Goal: Ask a question

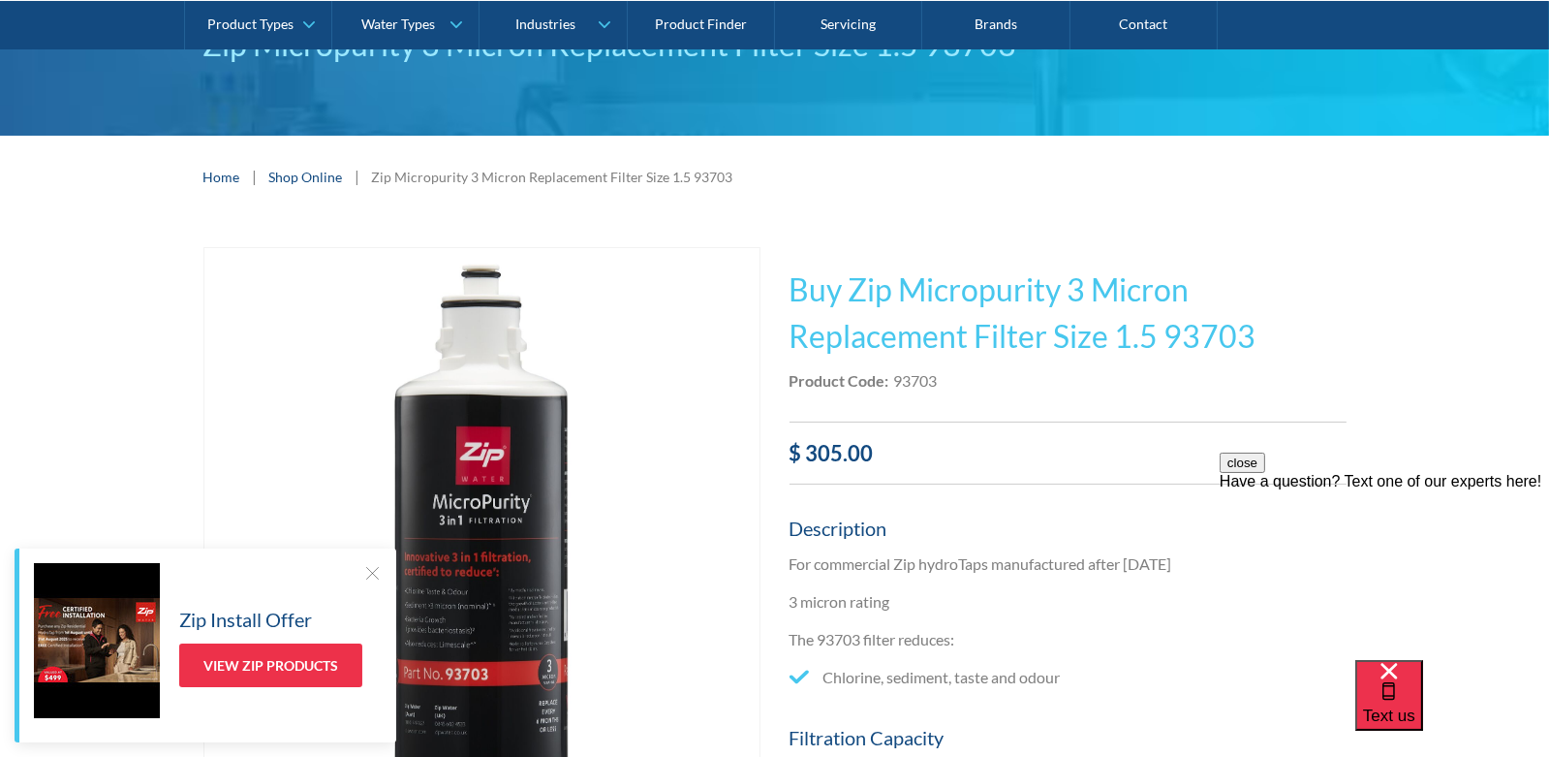
scroll to position [96, 0]
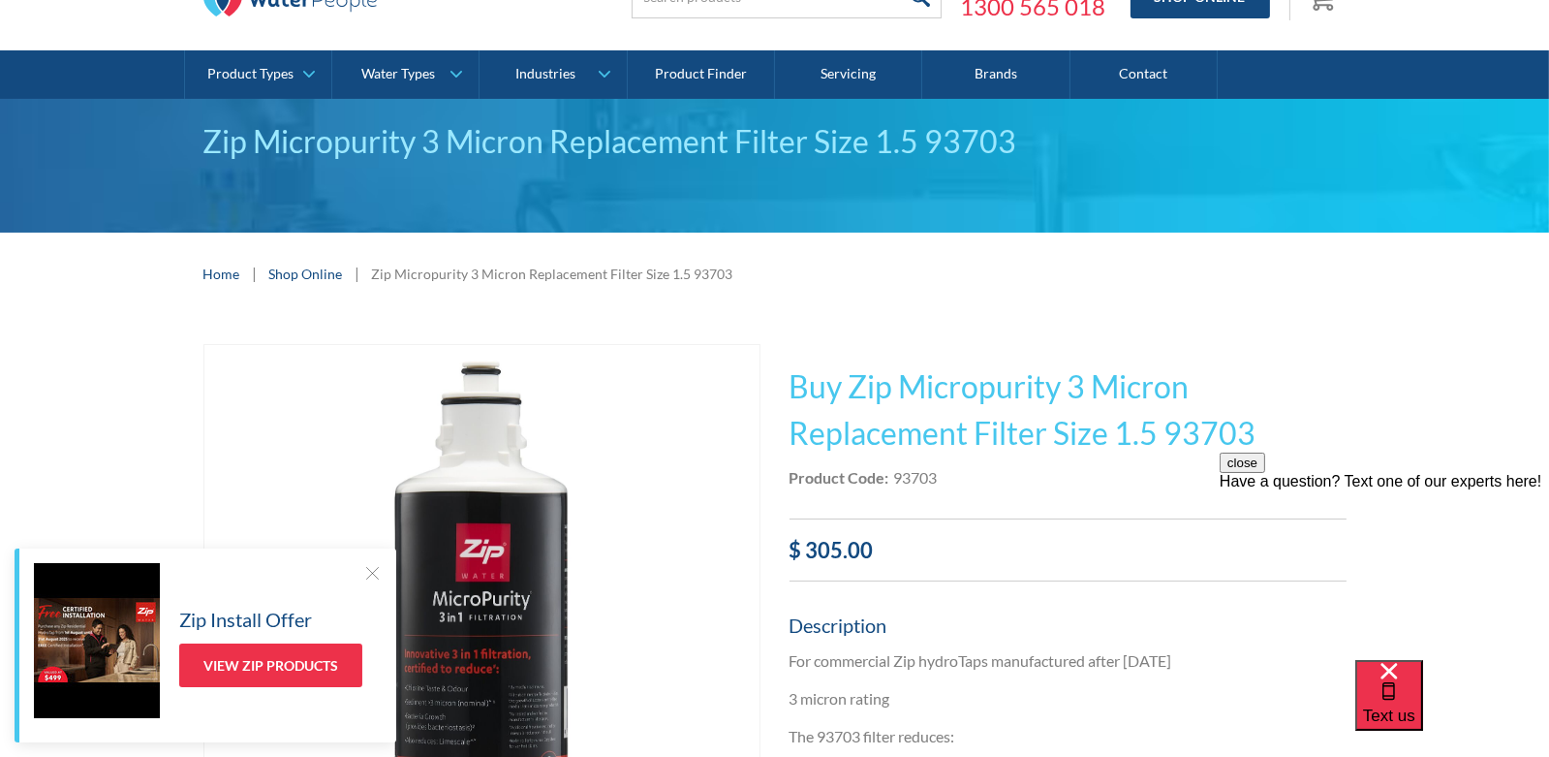
drag, startPoint x: 1237, startPoint y: 429, endPoint x: 1257, endPoint y: 421, distance: 21.8
click at [1240, 430] on h1 "Buy Zip Micropurity 3 Micron Replacement Filter Size 1.5 93703" at bounding box center [1067, 409] width 557 height 93
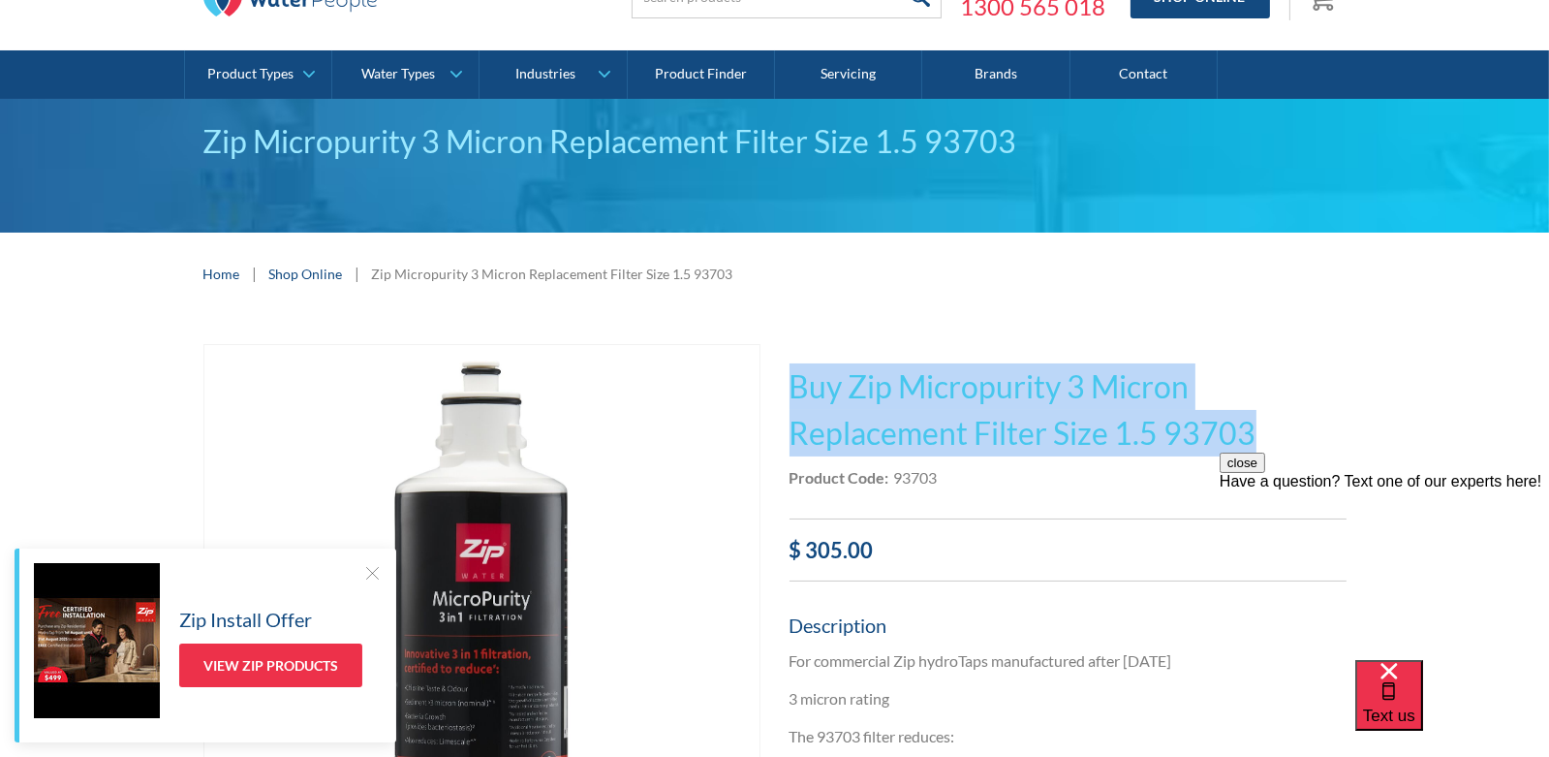
drag, startPoint x: 1250, startPoint y: 425, endPoint x: 786, endPoint y: 397, distance: 464.8
click at [789, 394] on h1 "Buy Zip Micropurity 3 Micron Replacement Filter Size 1.5 93703" at bounding box center [1067, 409] width 557 height 93
copy h1 "Buy Zip Micropurity 3 Micron Replacement Filter Size 1.5 93703"
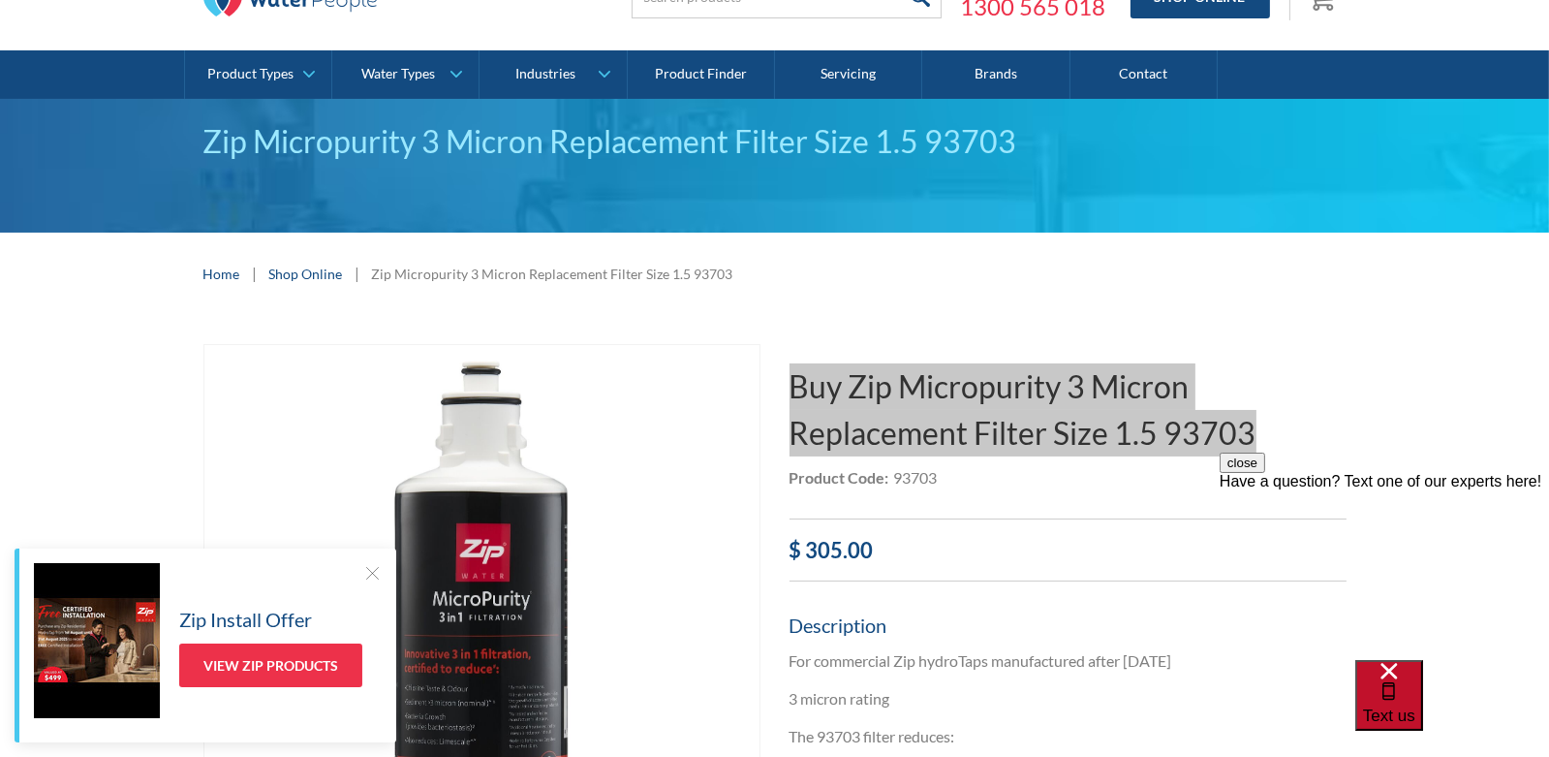
click at [1414, 705] on span "Text us" at bounding box center [1388, 714] width 52 height 18
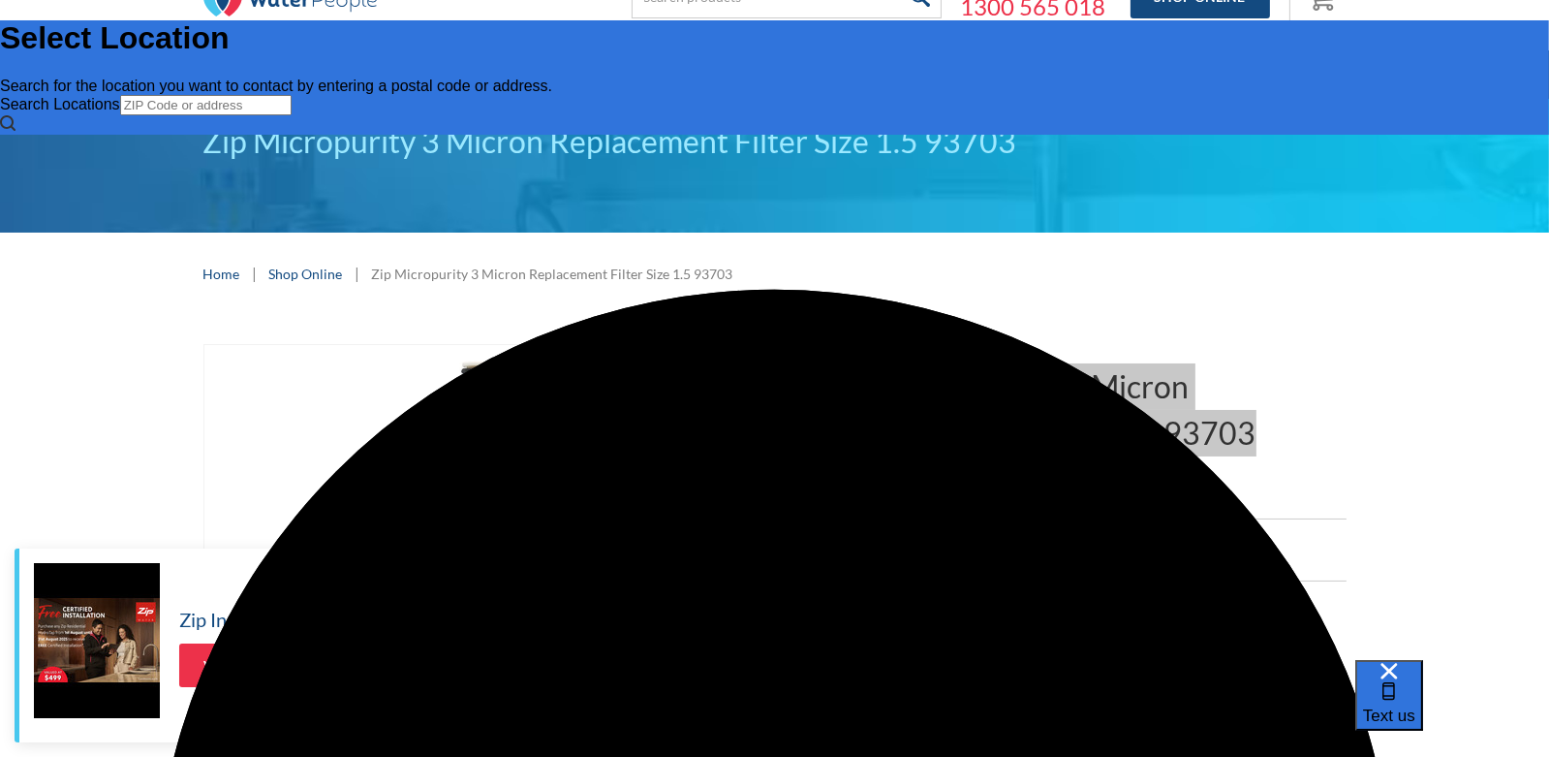
scroll to position [0, 0]
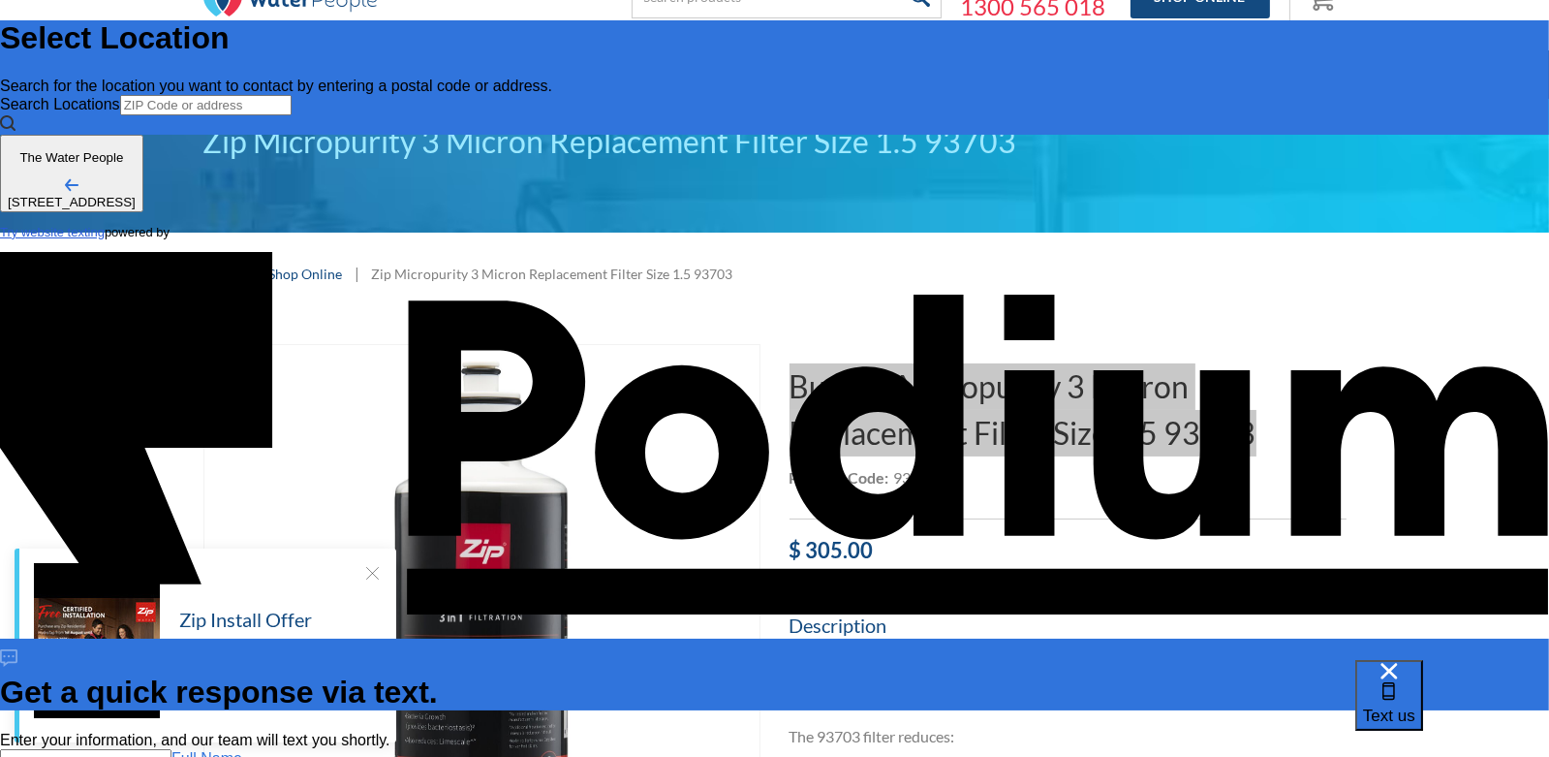
click at [171, 749] on input "text" at bounding box center [85, 759] width 171 height 20
type input "[PERSON_NAME]"
type Phone "0482 161 811"
type textarea "H"
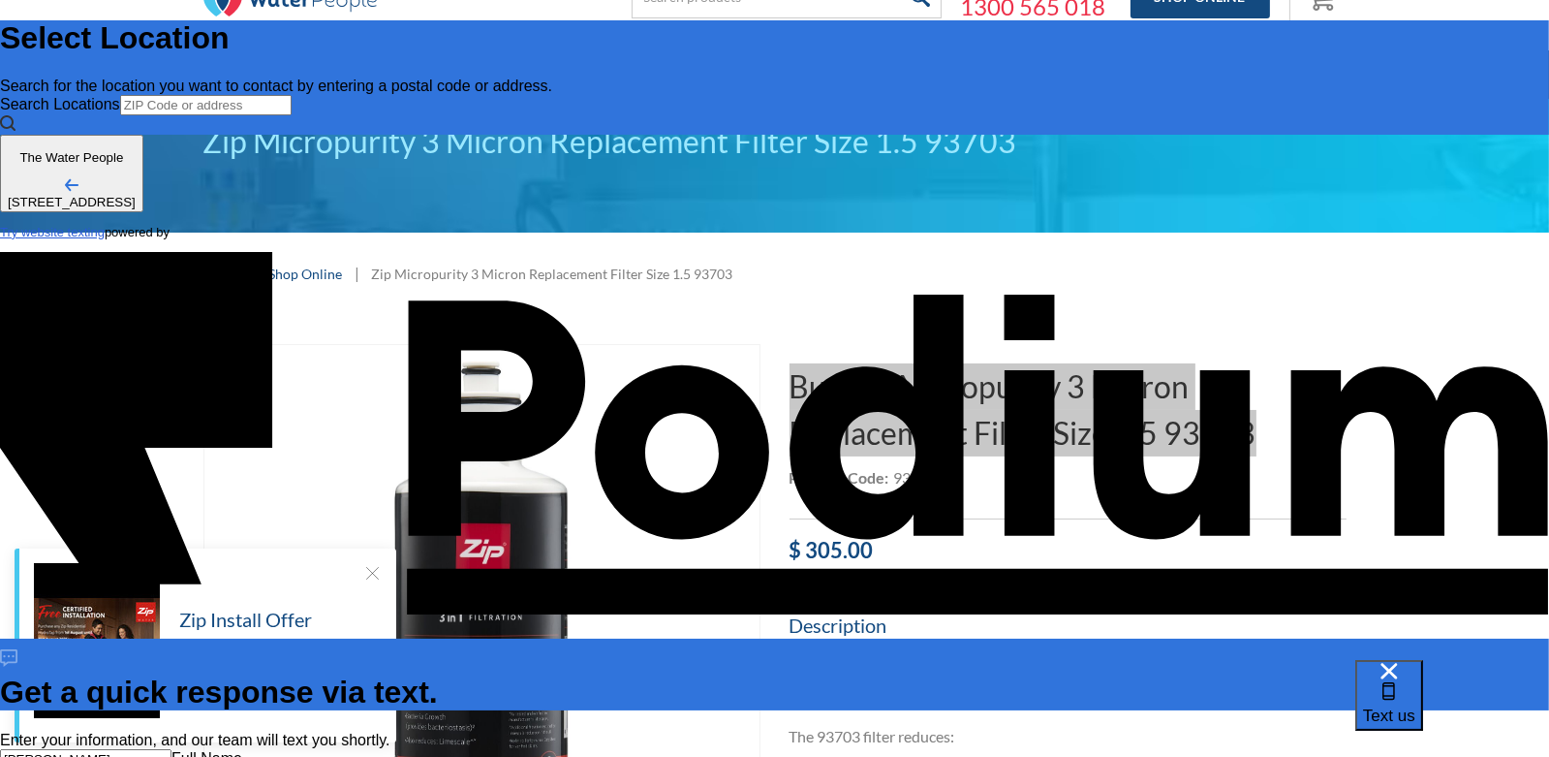
type textarea "x"
type textarea "How"
type textarea "x"
type textarea "How mu"
type textarea "x"
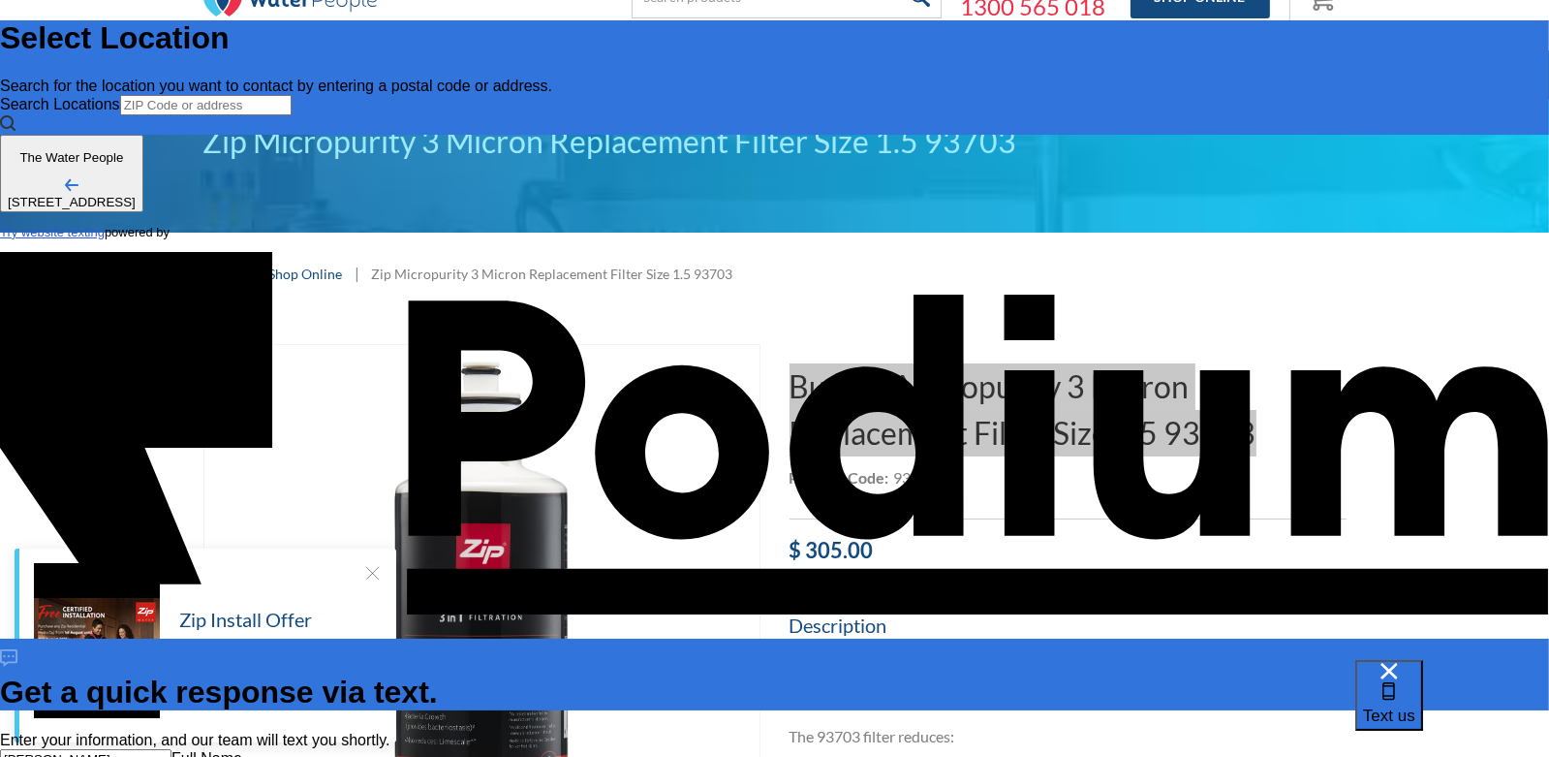
type textarea "How much"
type textarea "x"
type textarea "How much i"
type textarea "x"
type textarea "How much"
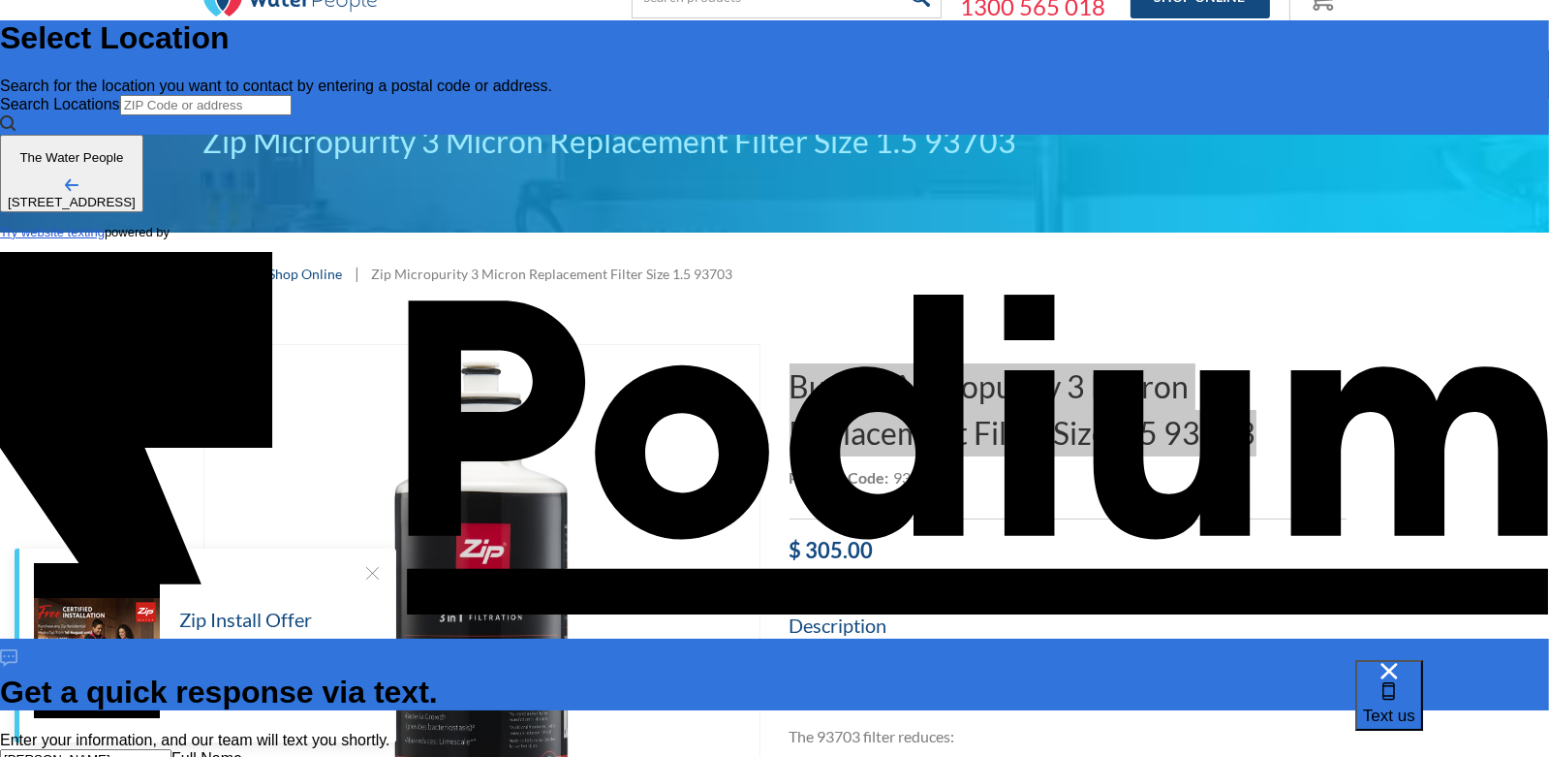
type textarea "x"
type textarea "How much do"
type textarea "x"
type textarea "How much do y"
type textarea "x"
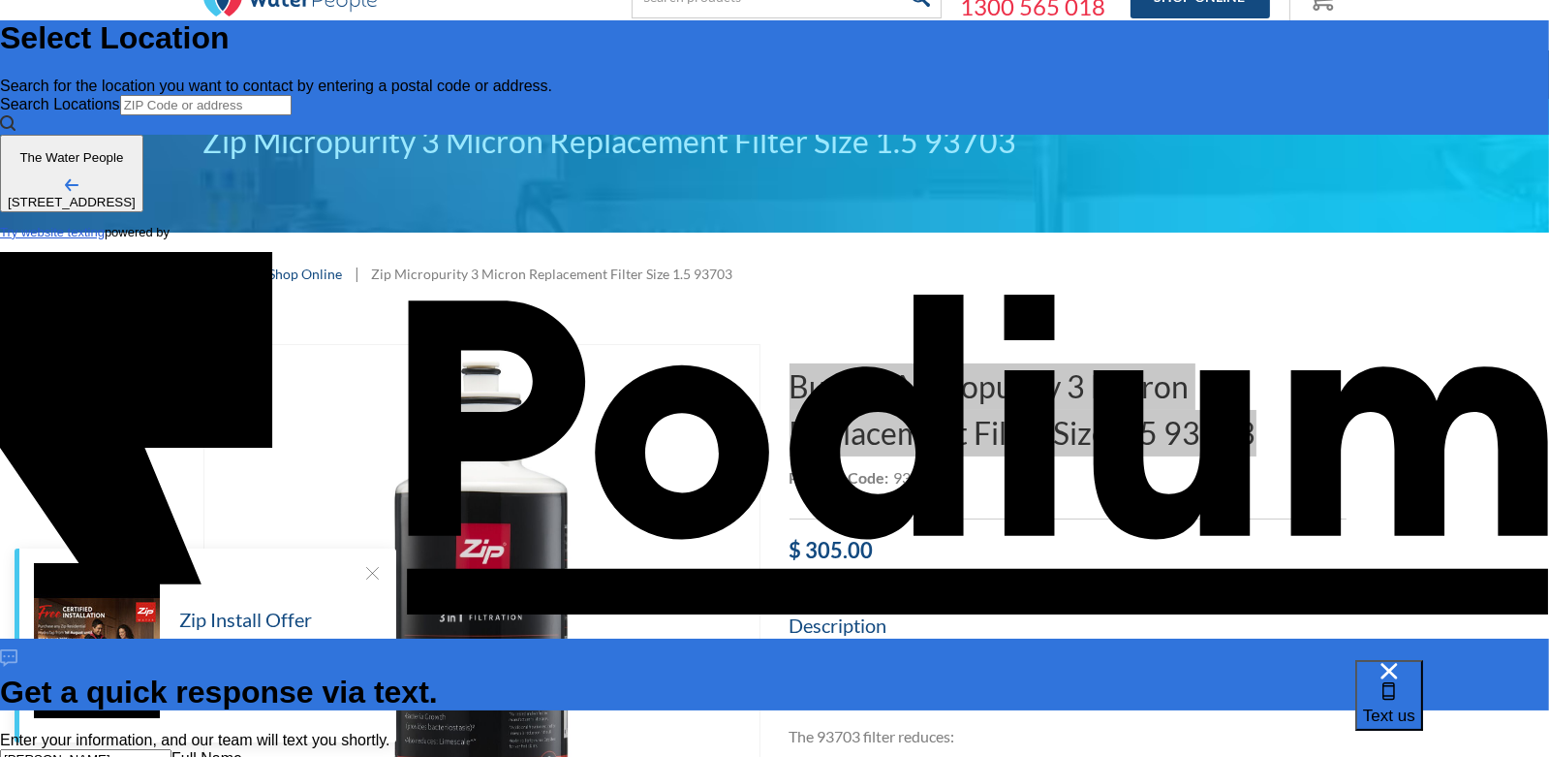
type textarea "How much do you"
type textarea "x"
type textarea "How much do you cha"
type textarea "x"
type textarea "How much do you charg"
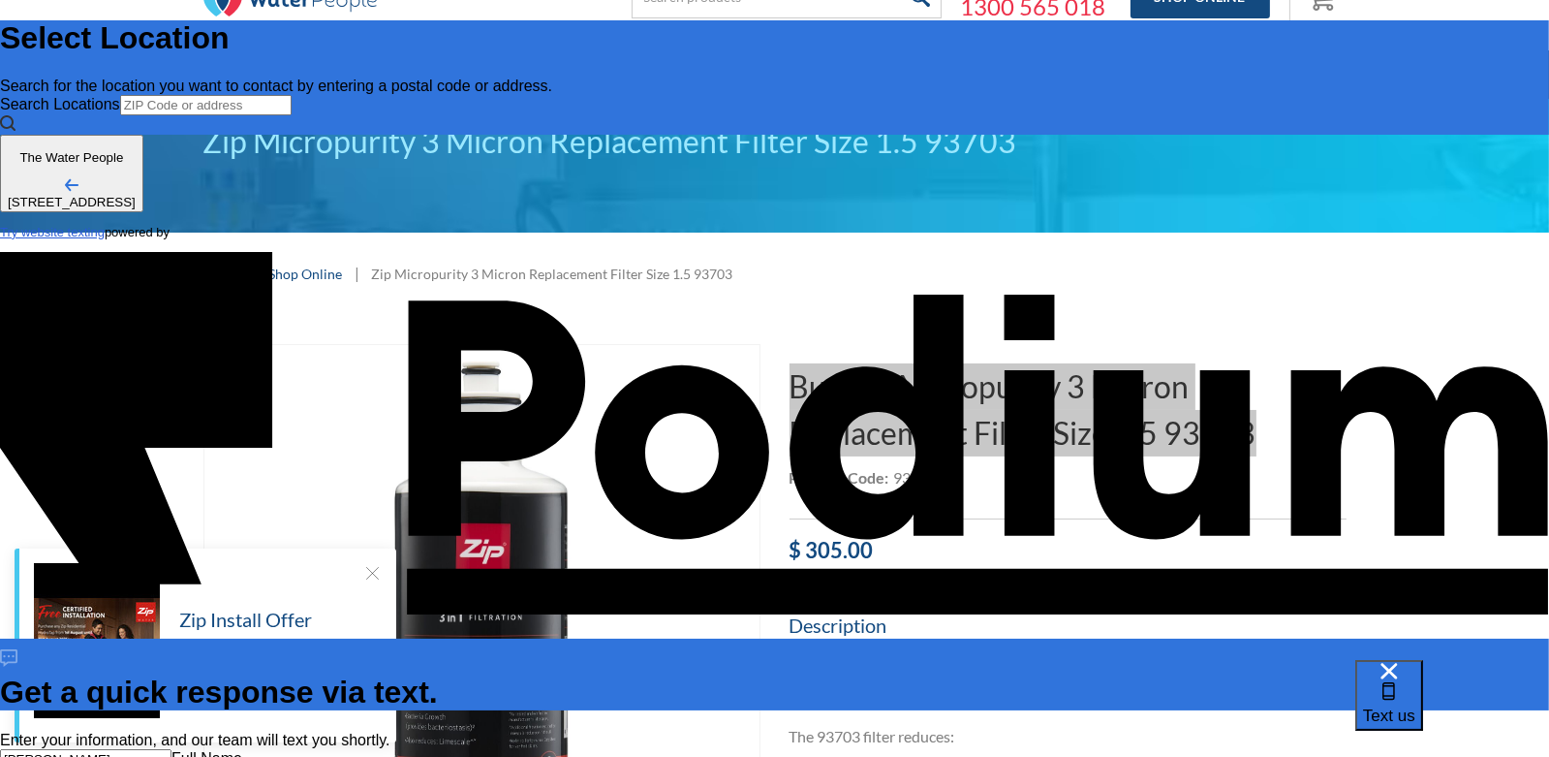
type textarea "How much do you charge"
type textarea "x"
type textarea "How much do you charge f"
type textarea "x"
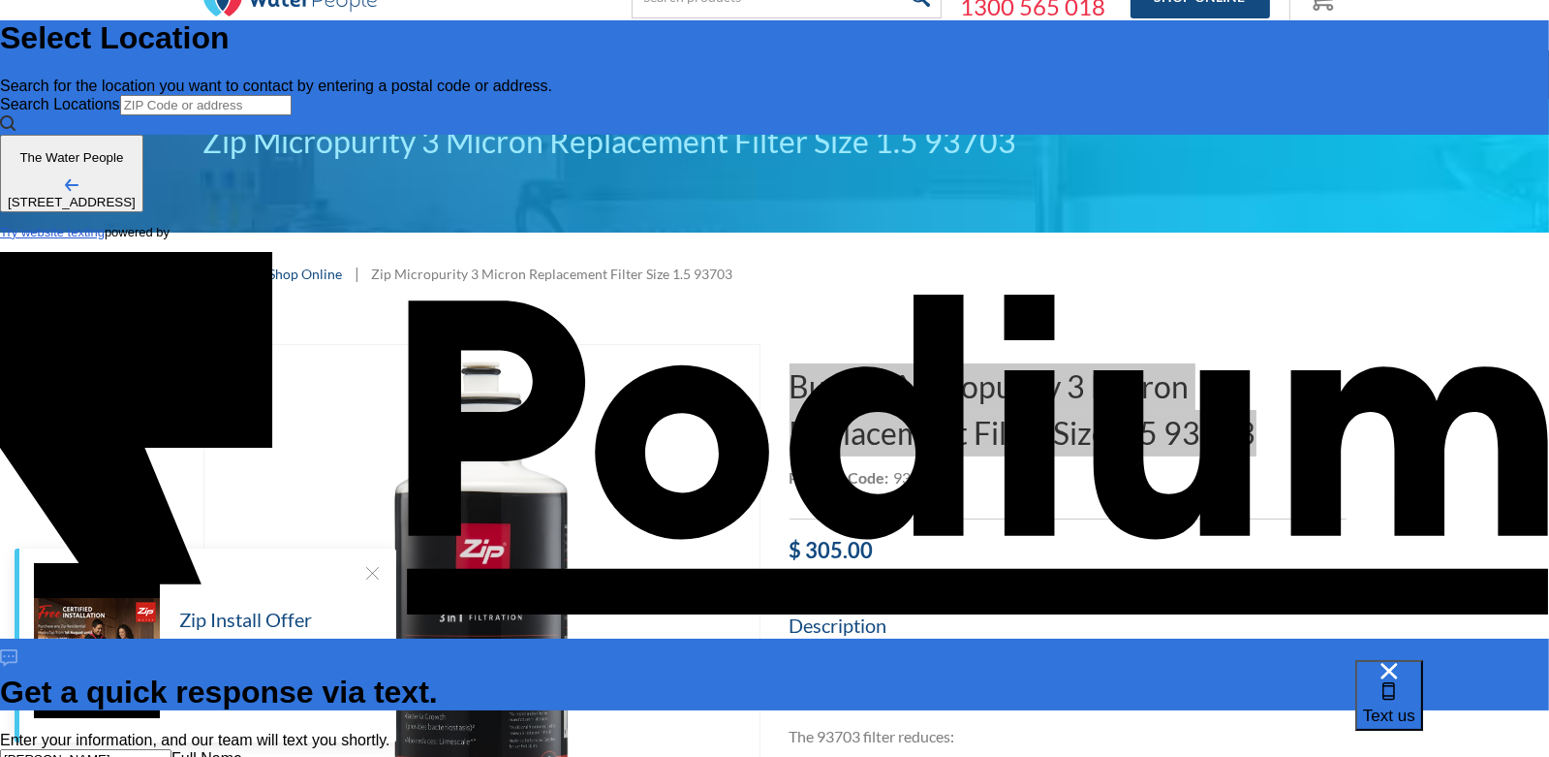
type textarea "How much do you charge for"
type textarea "x"
type textarea "How much do you charge for s"
type textarea "x"
type textarea "How much do you charge for s"
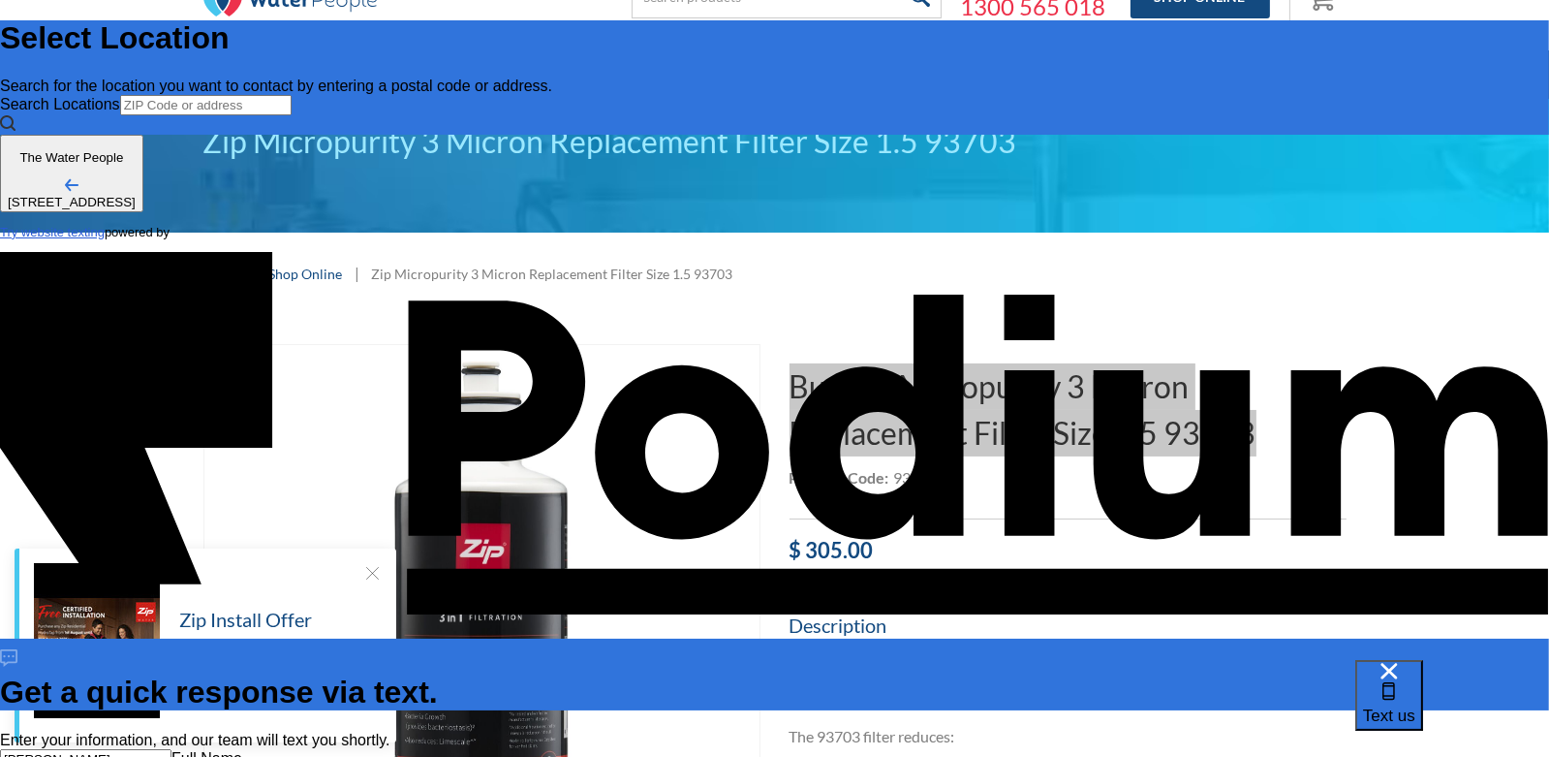
type textarea "How much do you charge for s"
type textarea "x"
type textarea "How much do you charge for as"
type textarea "x"
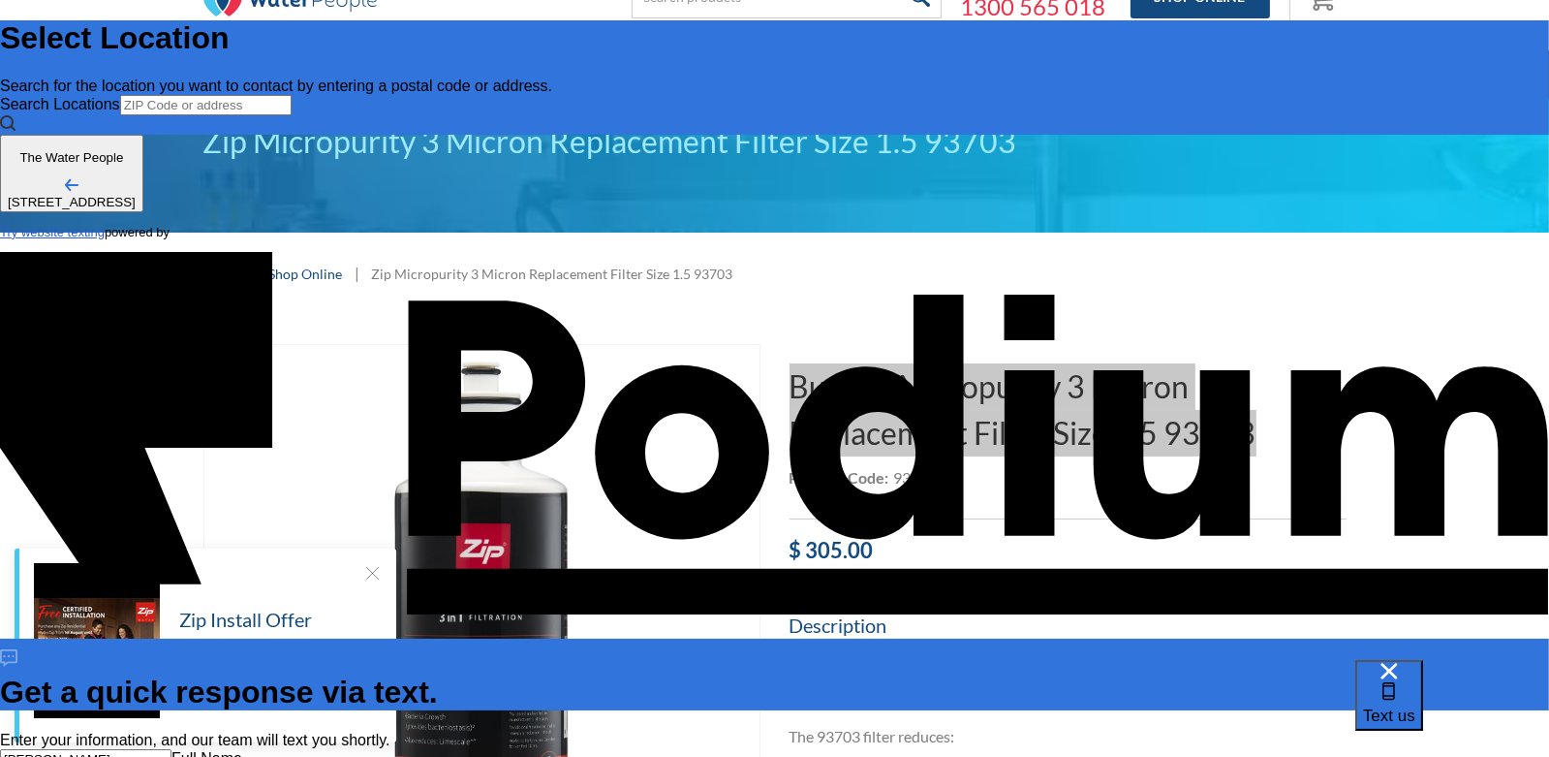
type textarea "How much do you charge for as se"
type textarea "x"
type textarea "How much do you charge for as se"
type textarea "x"
type textarea "How much do you charge for as s"
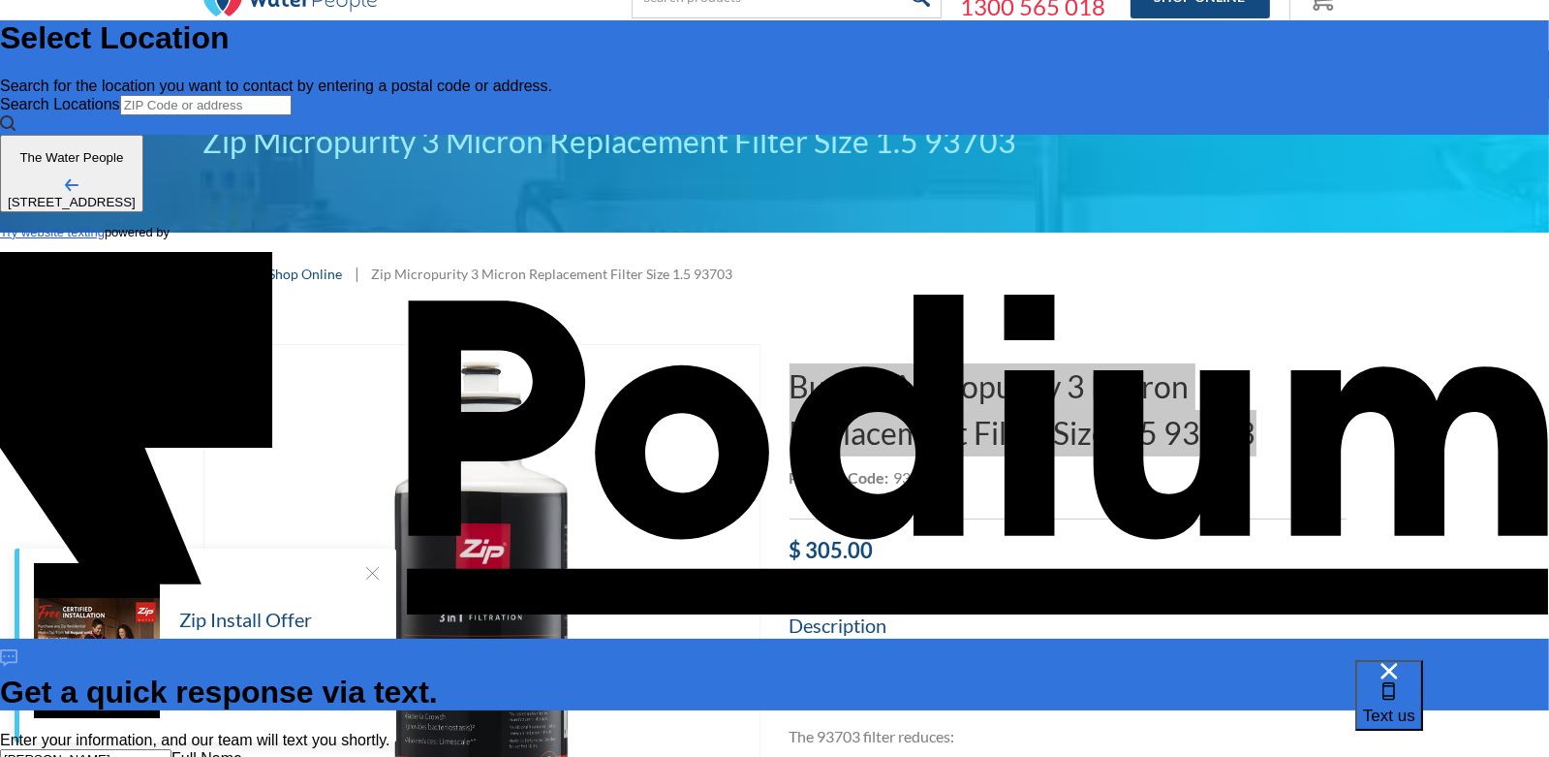
type textarea "x"
type textarea "How much do you charge for a"
type textarea "x"
type textarea "How much do you charge for a s"
type textarea "x"
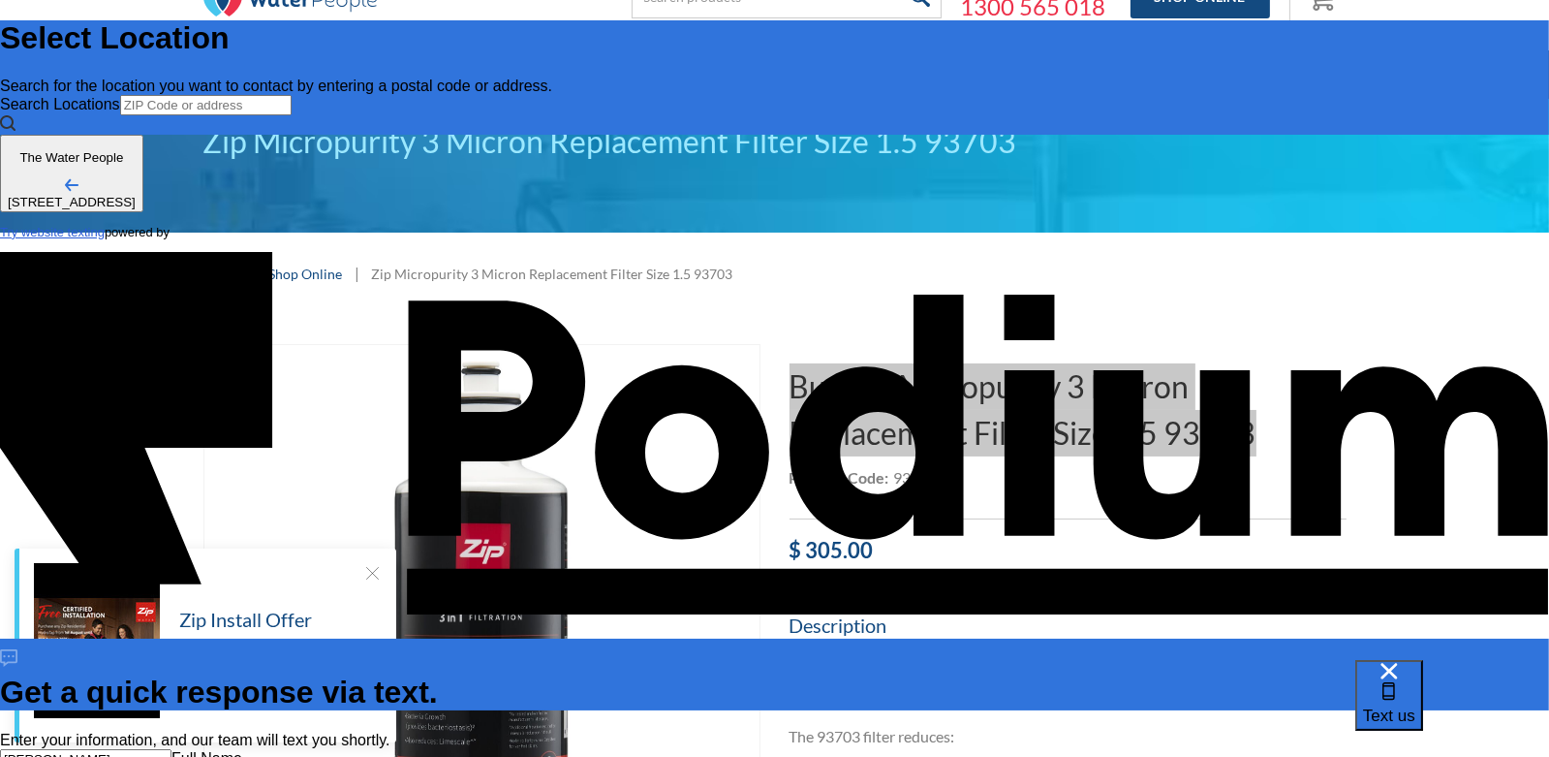
type textarea "How much do you charge for a ser"
type textarea "x"
type textarea "How much do you charge for a servi"
type textarea "x"
type textarea "How much do you charge for a service"
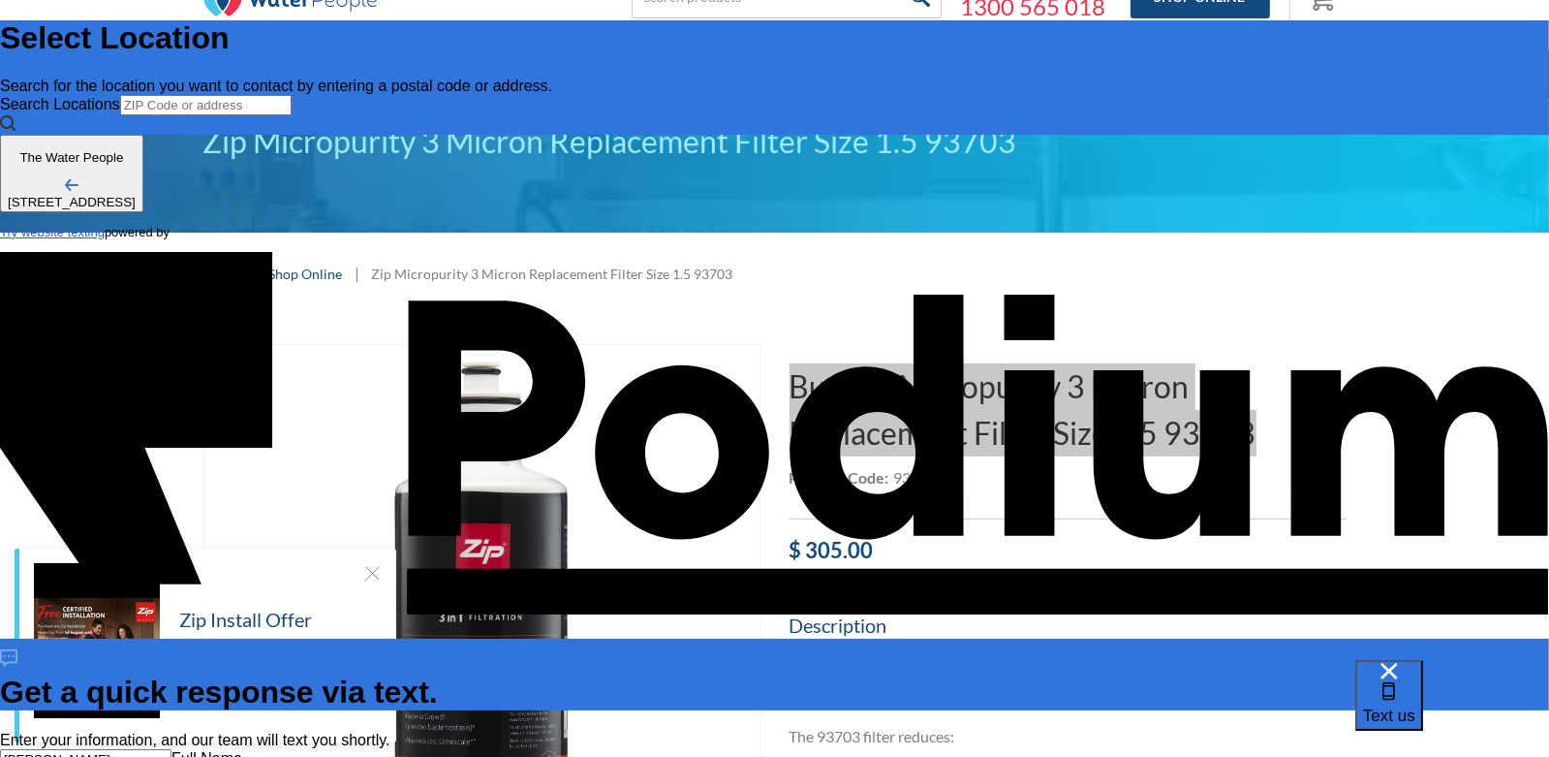
type textarea "x"
type textarea "How much do you charge for a service to"
type textarea "x"
type textarea "How much do you charge for a service to re"
type textarea "x"
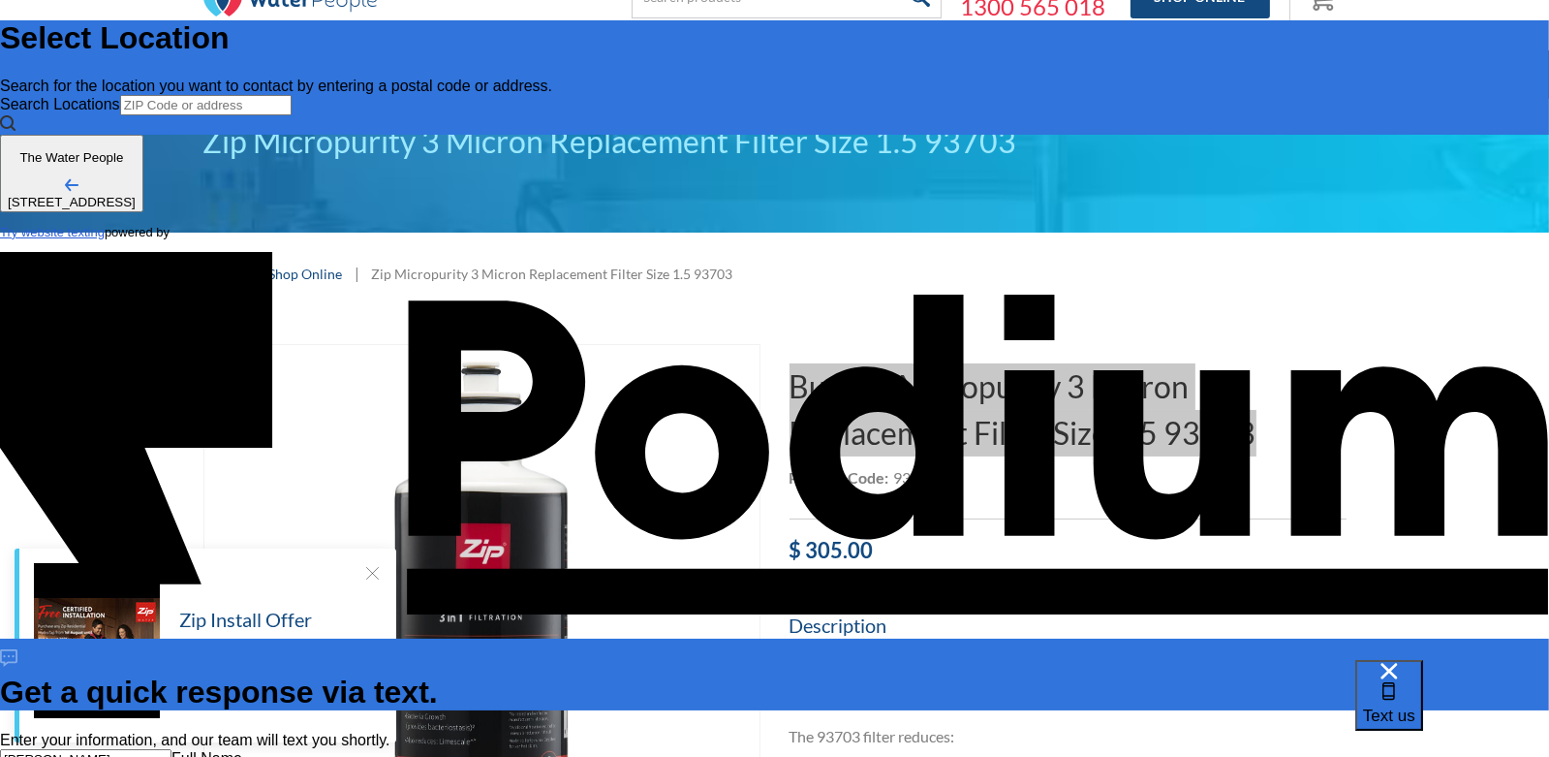
type textarea "How much do you charge for a service to re"
type textarea "x"
type textarea "How much do you charge for a service to repl"
type textarea "x"
type textarea "How much do you charge for a service to replace"
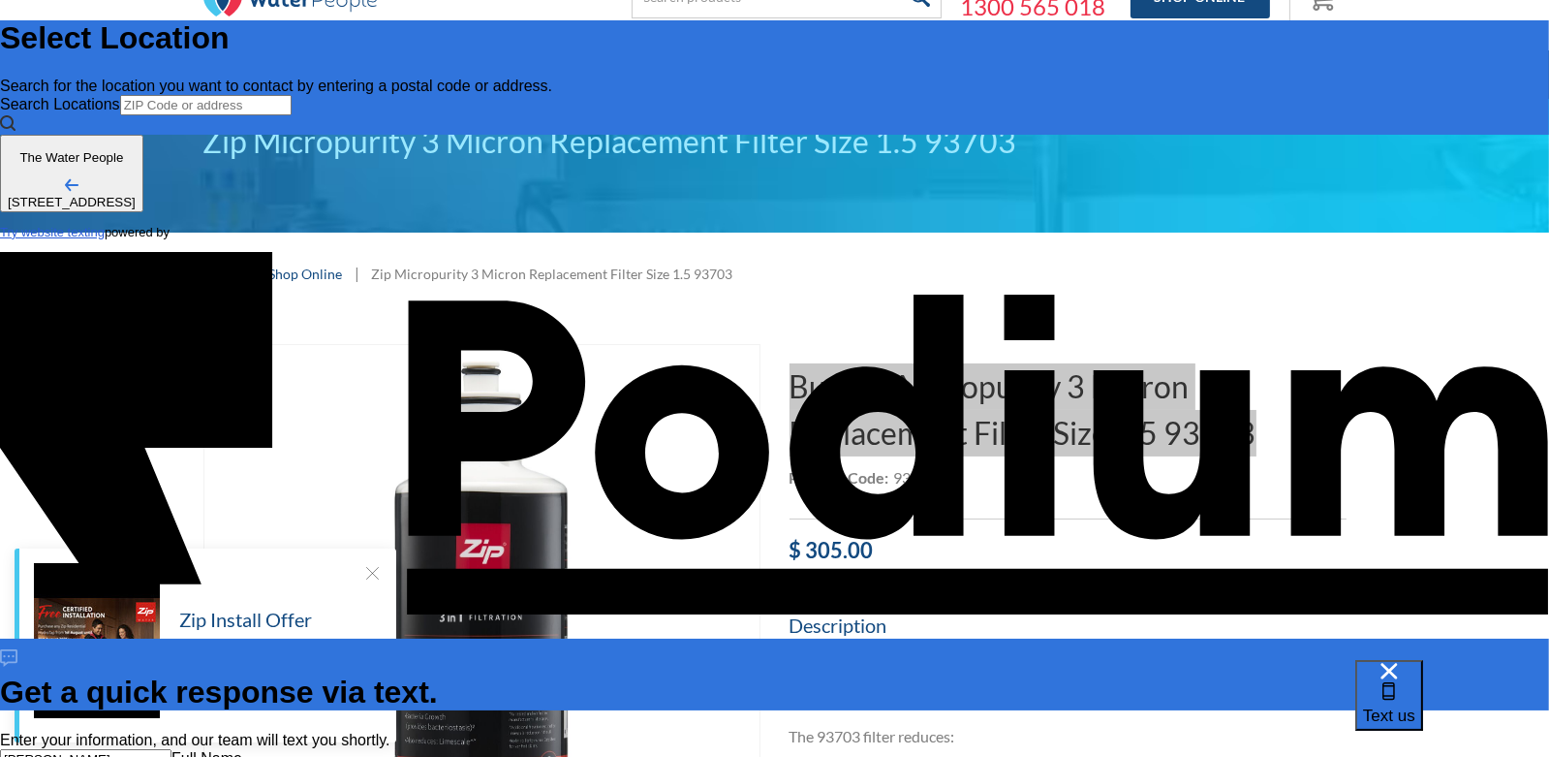
type textarea "x"
type textarea "How much do you charge for a service to replace"
paste textarea "Buy Zip Micropurity 3 Micron Replacement Filter Size 1.5 93703"
type textarea "x"
type textarea "How much do you charge for a service to replace Buy Zip Micropurity 3 Micron Re…"
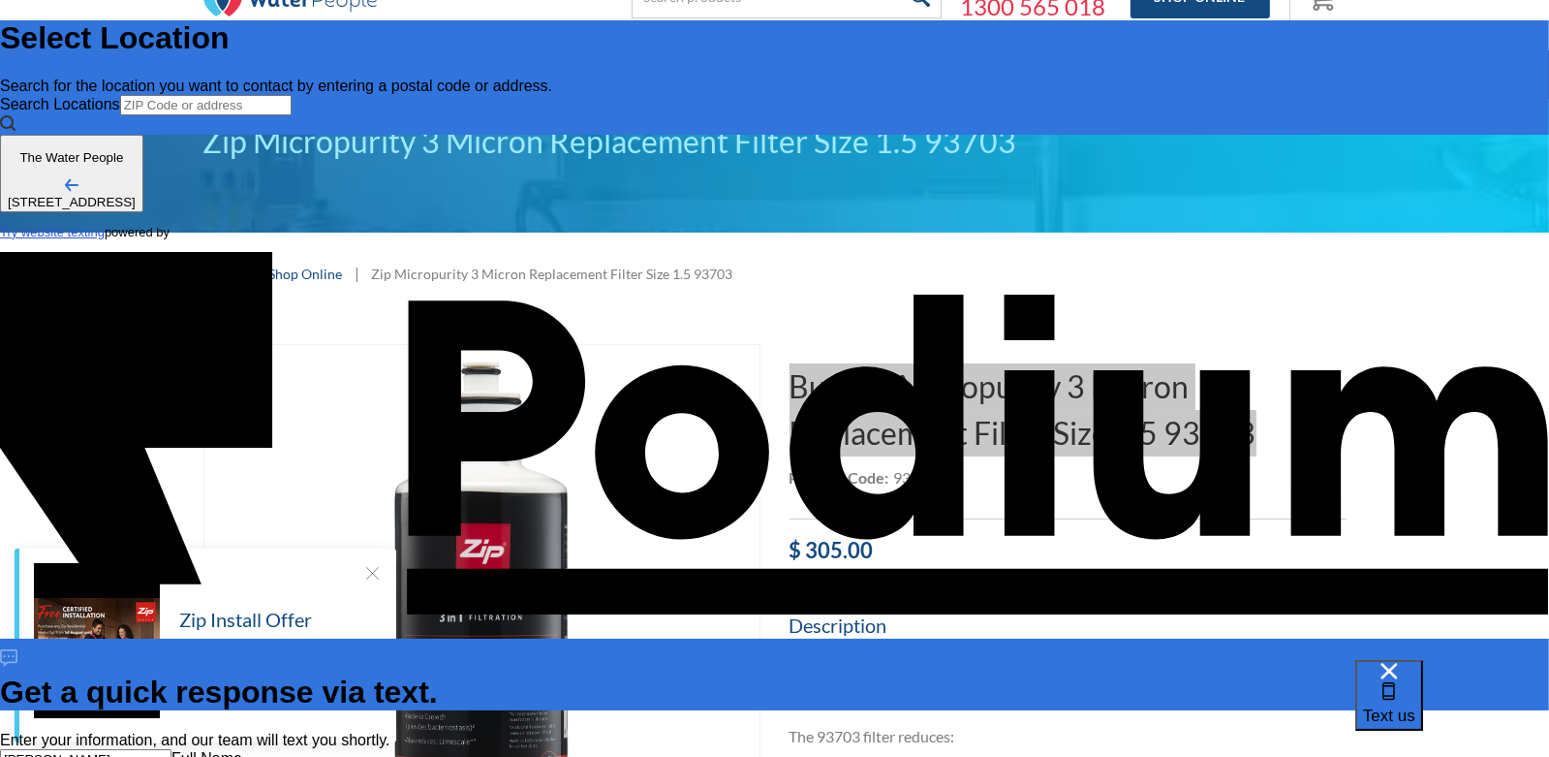
type textarea "How much do you charge for a service to replace Buy Zip Micropurity 3 Micron Re…"
type textarea "x"
type textarea "How much do you charge for a service to replace Buy Zip Micropurity 3 Micron Re…"
type textarea "x"
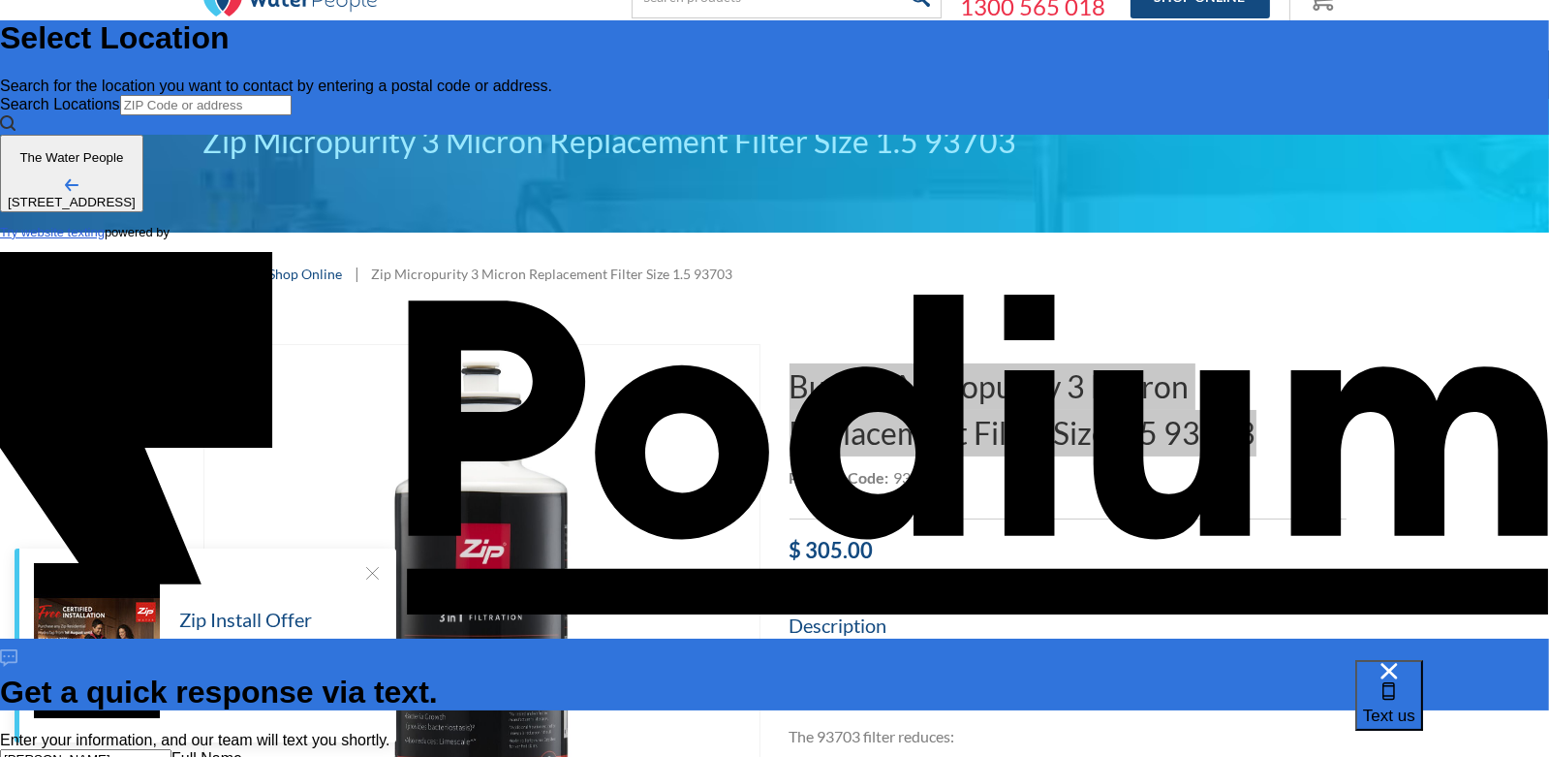
type textarea "x"
type textarea "How much do you charge for a service to replace Buy Zip Micropurity 3 Micron Re…"
type textarea "x"
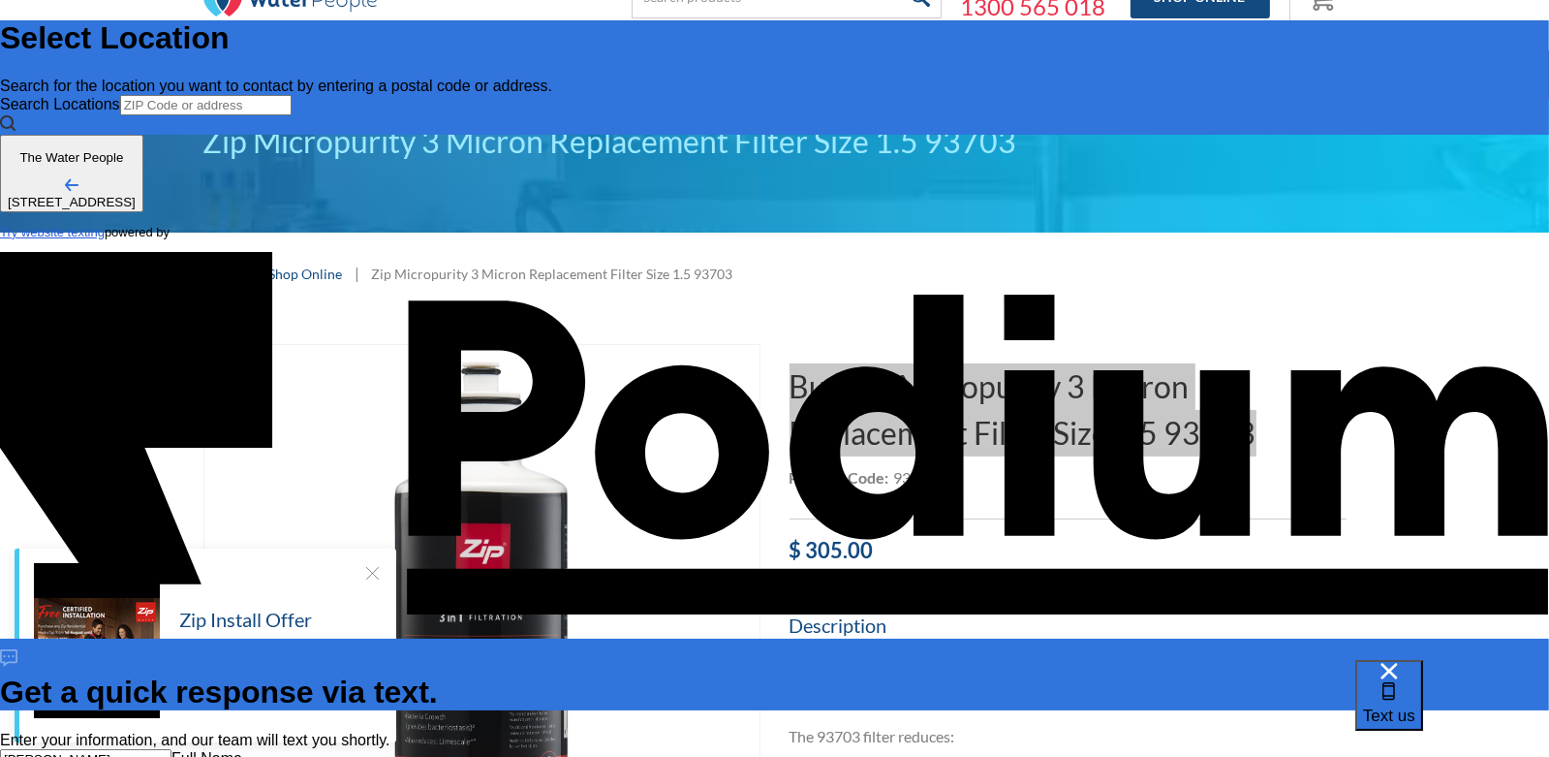
type textarea "How much do you charge for a service to replace Buy Zip Micropurity 3 Micron Re…"
type textarea "x"
type textarea "How much do you charge for a service to replace Buy Zip Micropurity 3 Micron Re…"
type textarea "x"
type textarea "How much do you charge for a service to replace Buy Zip Micropurity 3 Micron Re…"
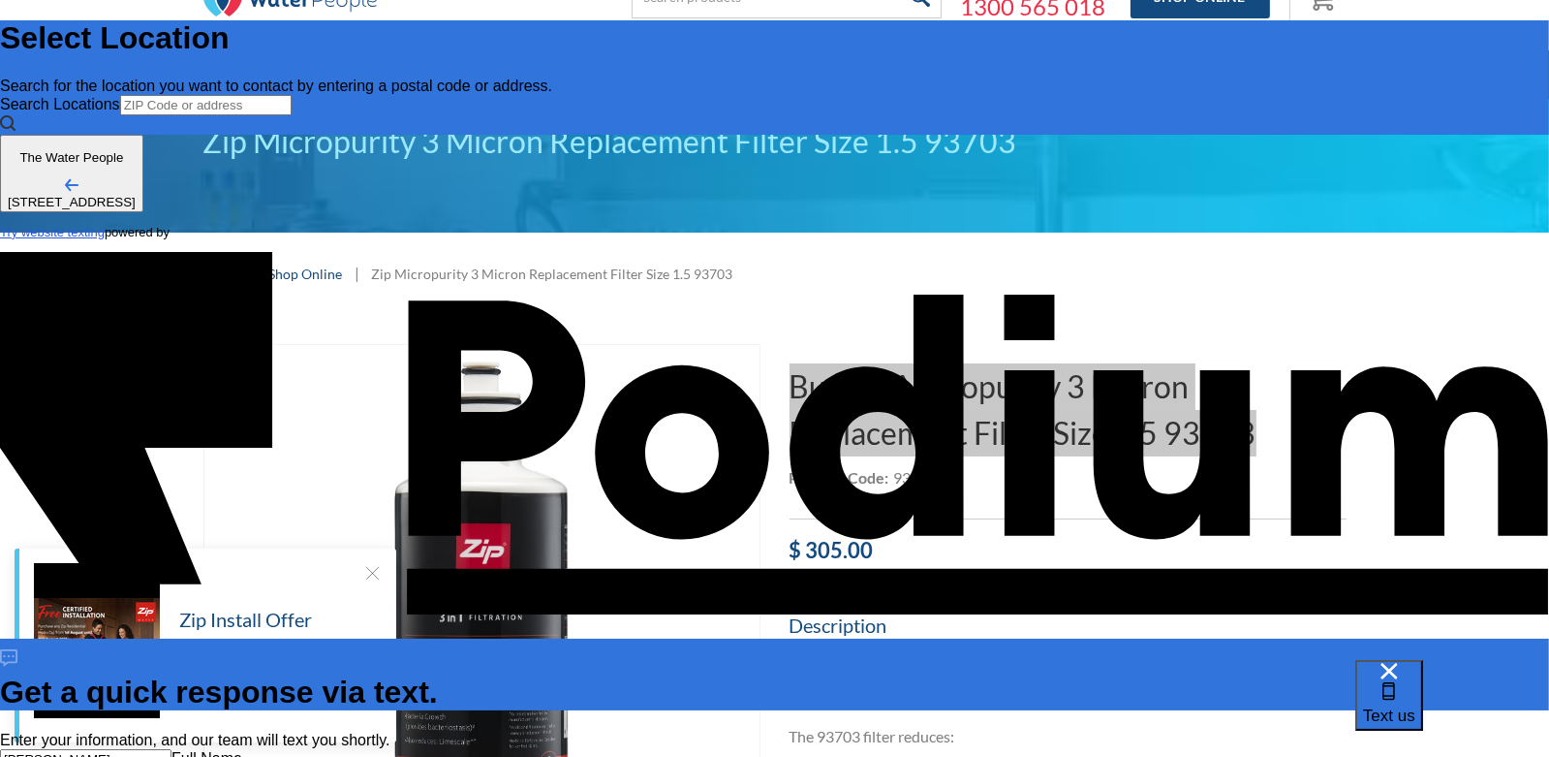
type textarea "x"
type textarea "How much do you charge for a service to replace Buy Zip Micropurity 3 Micron Re…"
type textarea "x"
type textarea "How much do you charge for a service to replace Buy Zip Micropurity 3 Micron Re…"
type textarea "x"
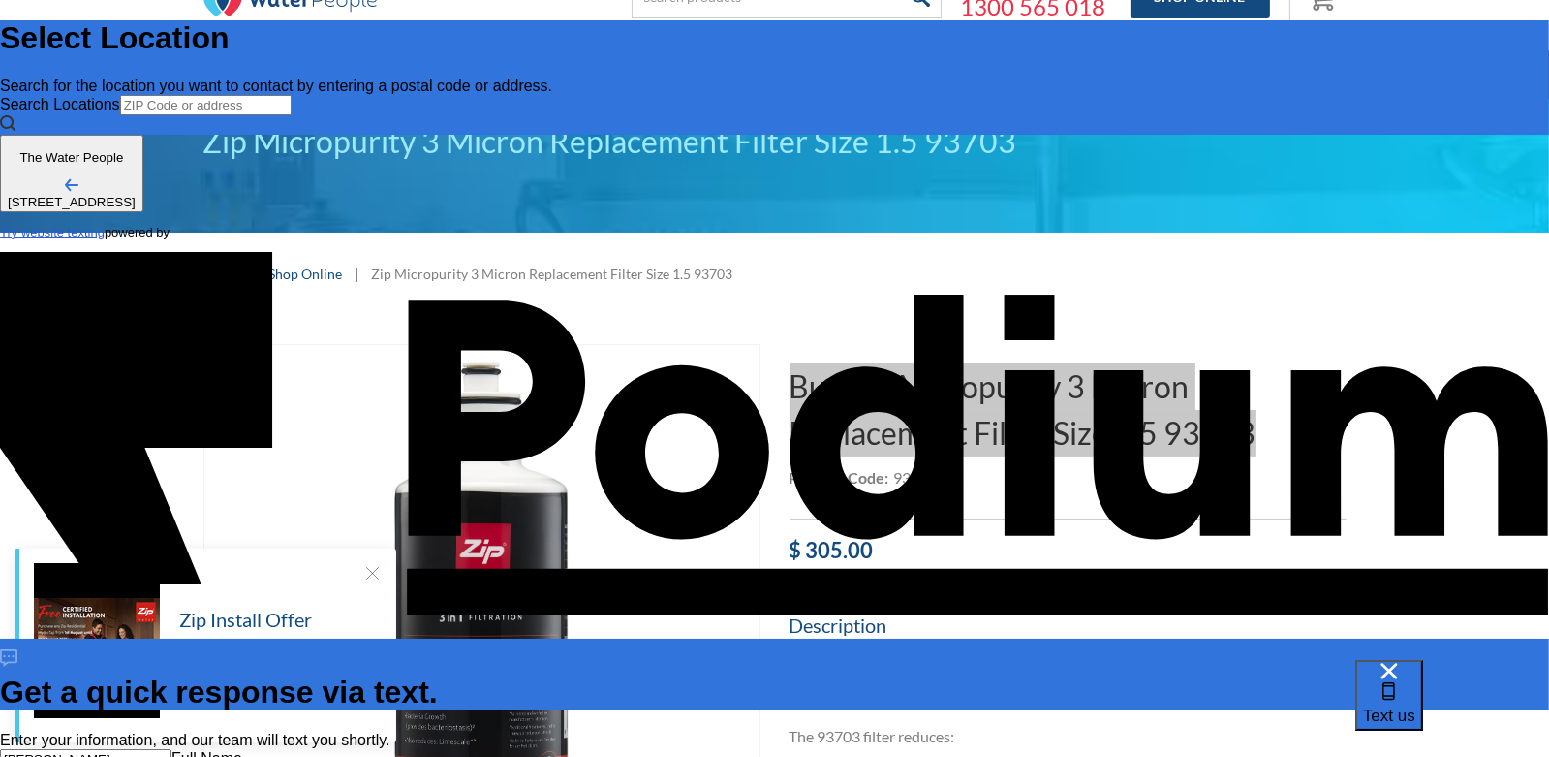
type textarea "How much do you charge for a service to replace Buy Zip Micropurity 3 Micron Re…"
type textarea "x"
type textarea "How much do you charge for a service to replace Buy Zip Micropurity 3 Micron Re…"
type textarea "x"
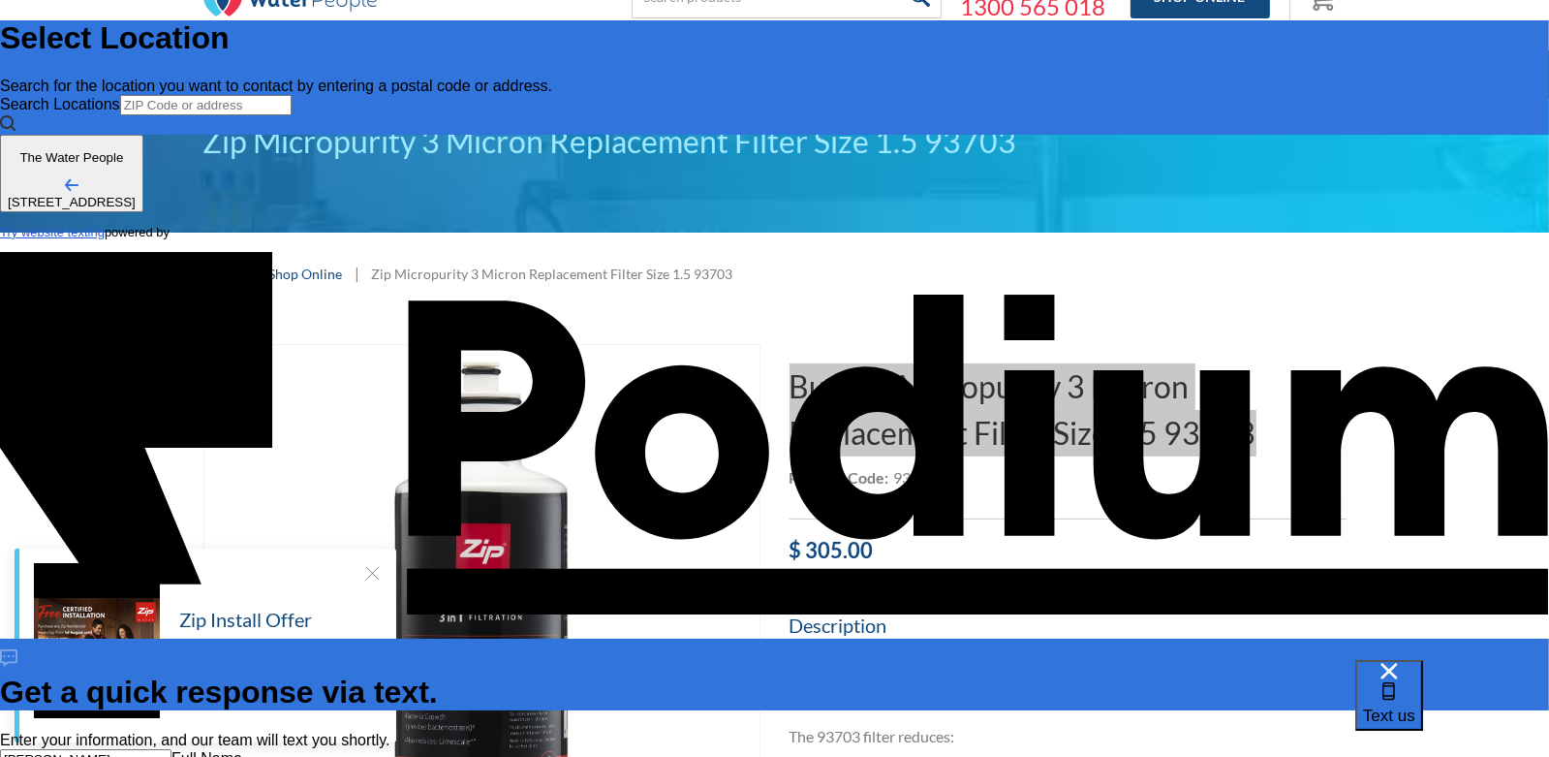
type textarea "How much do you charge for a service to replace Buy Zip Micropurity 3 Micron Re…"
type textarea "x"
type textarea "How much do you charge for a service to replace Buy Zip Micropurity 3 Micron Re…"
type textarea "x"
type textarea "How much do you charge for a service to replace Buy Zip Micropurity 3 Micron Re…"
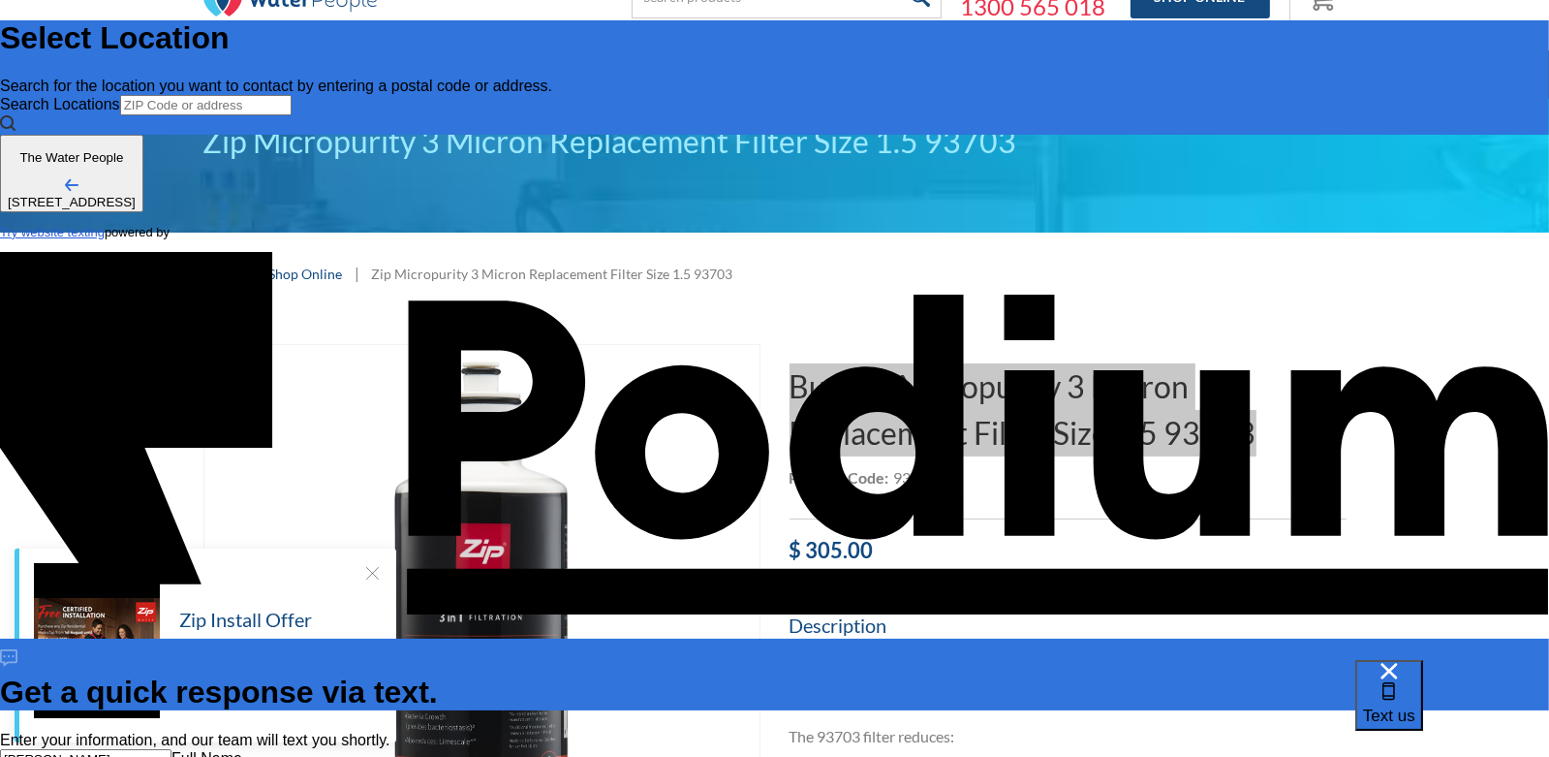
type textarea "x"
type textarea "How much do you charge for a service to replace Buy Zip Micropurity 3 Micron Re…"
type textarea "x"
type textarea "How much do you charge for a service to replace Buy Zip Micropurity 3 Micron Re…"
type textarea "x"
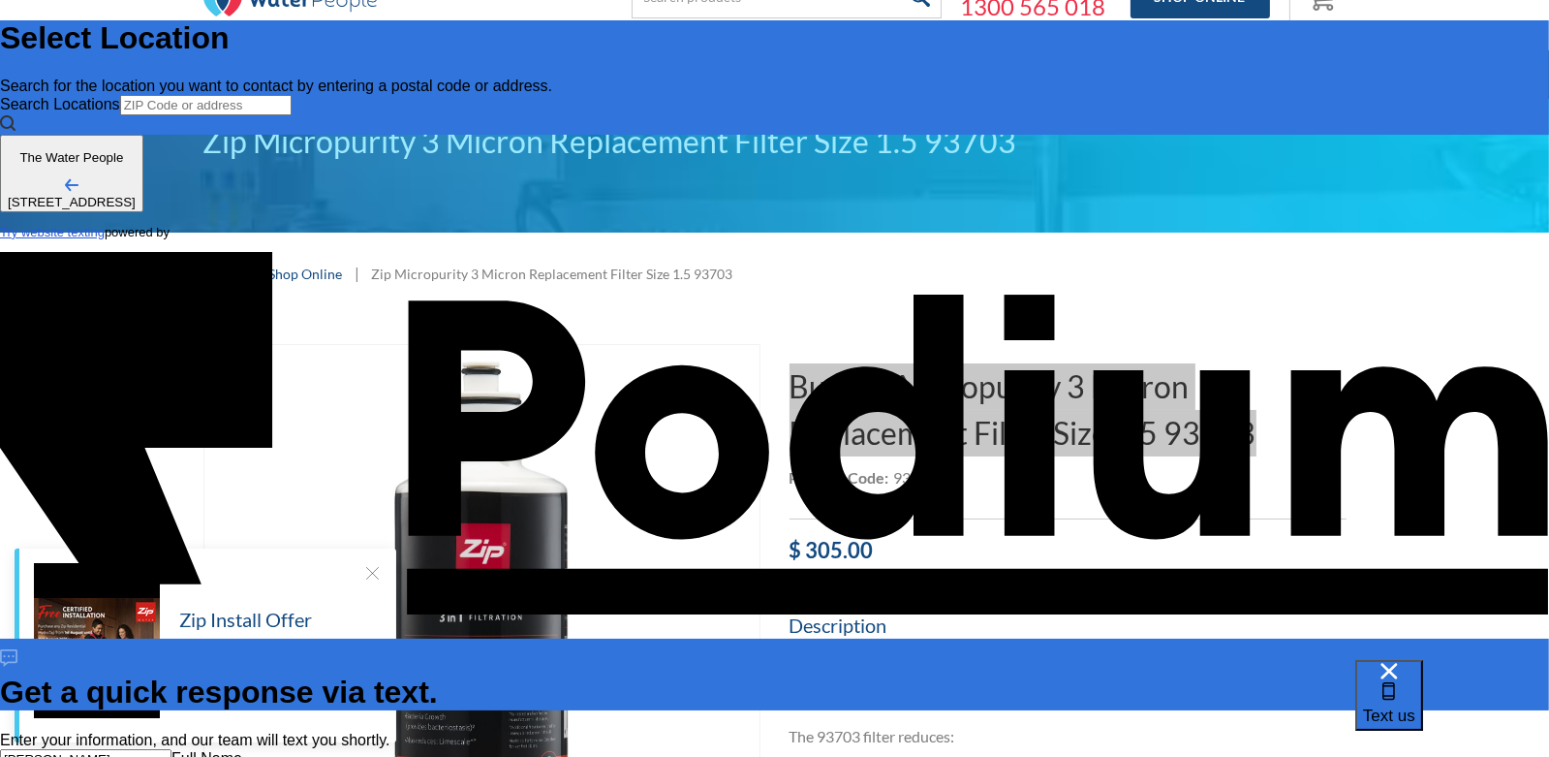
type textarea "How much do you charge for a service to replace Buy Zip Micropurity 3 Micron Re…"
type textarea "x"
type textarea "How much do you charge for a service to replace Buy Zip Micropurity 3 Micron Re…"
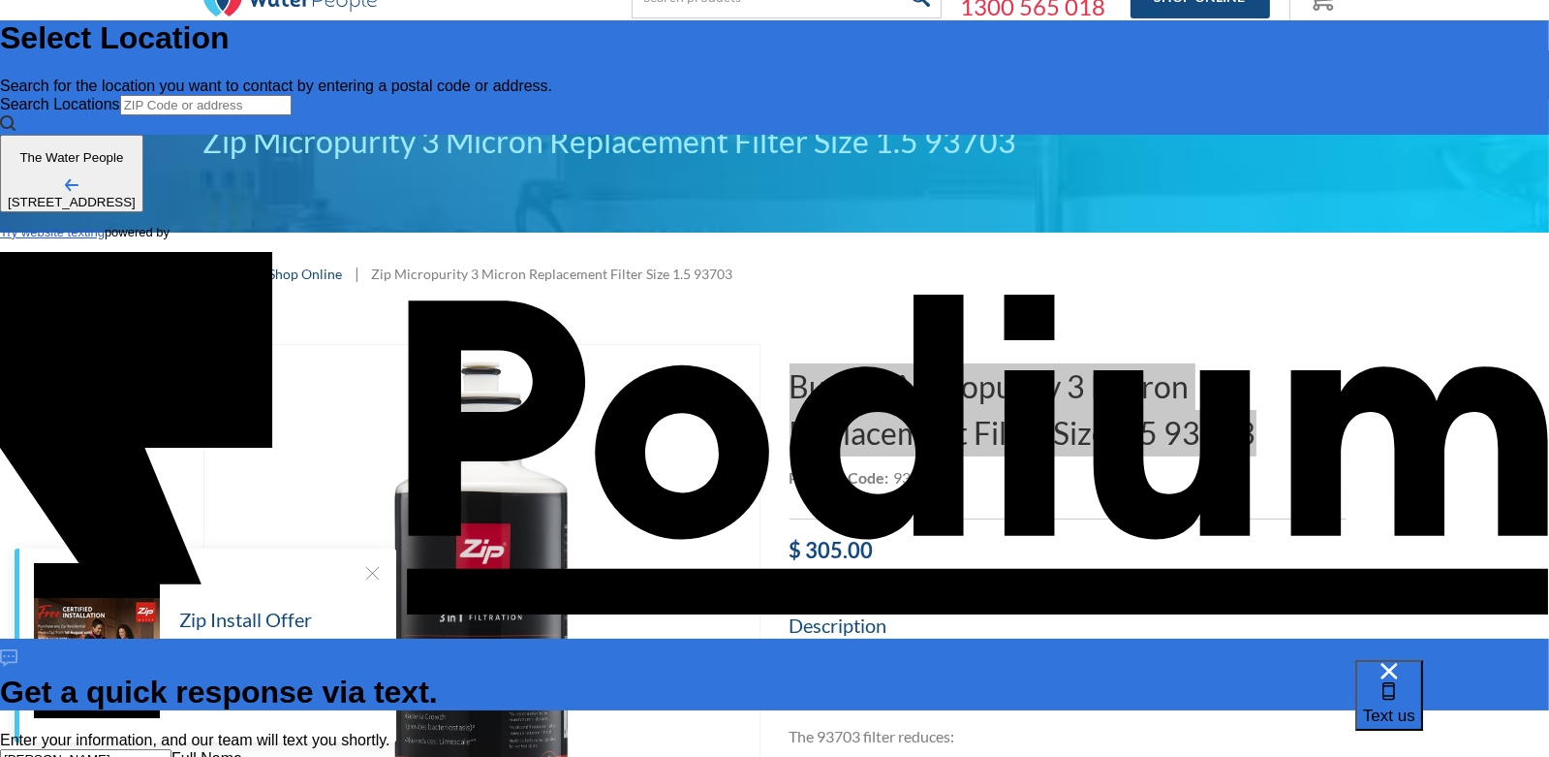
type textarea "x"
type textarea "How much do you charge for a service to replace Buy Zip Micropurity 3 Micron Re…"
type textarea "x"
type textarea "How much do you charge for a service to replace Buy Zip Micropurity 3 Micron Re…"
type textarea "x"
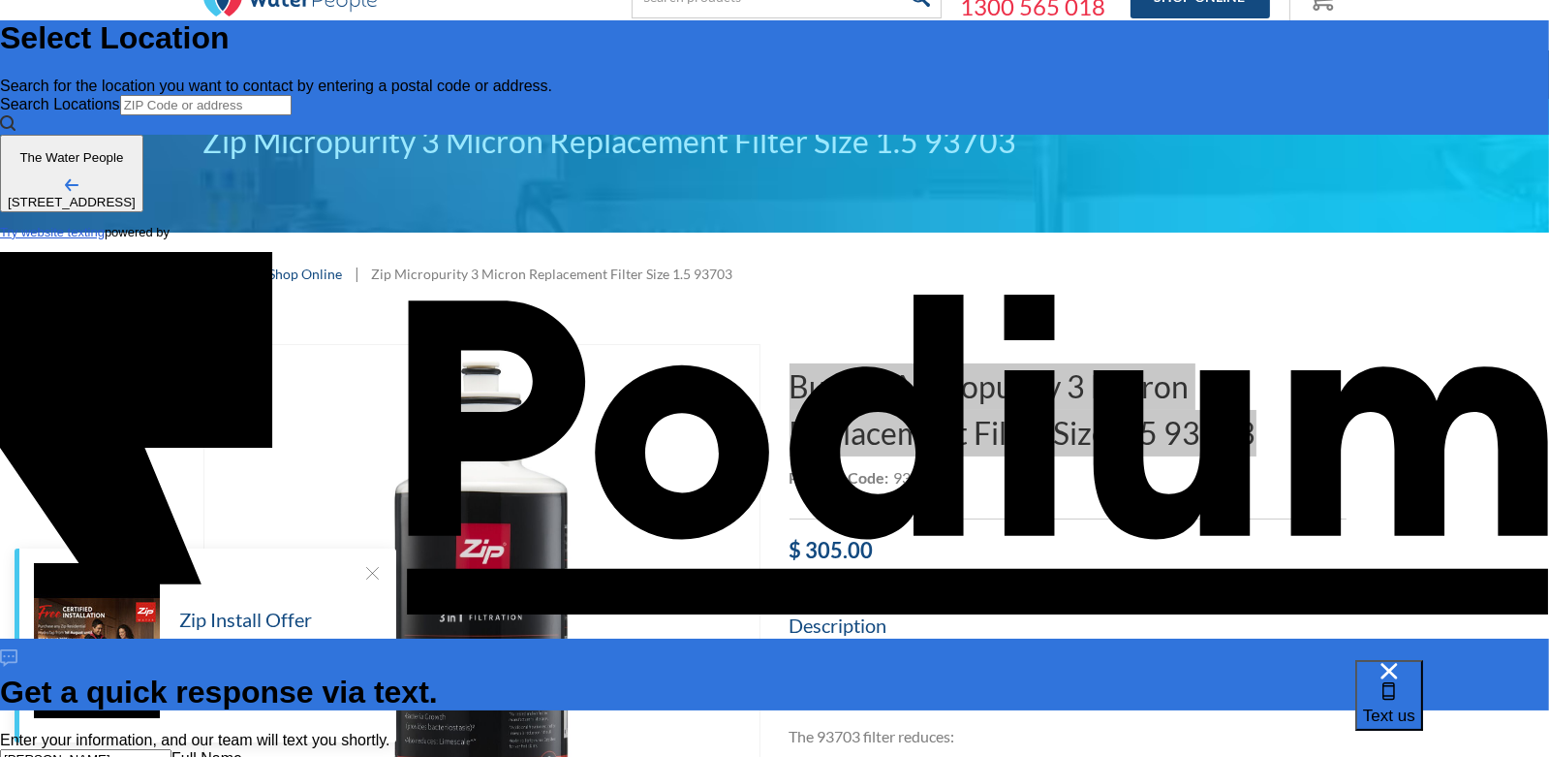
type textarea "How much do you charge for a service to replace BuyZip Micropurity 3 Micron Rep…"
type textarea "x"
type textarea "How much do you charge for a service to replace BZip Micropurity 3 Micron Repla…"
type textarea "x"
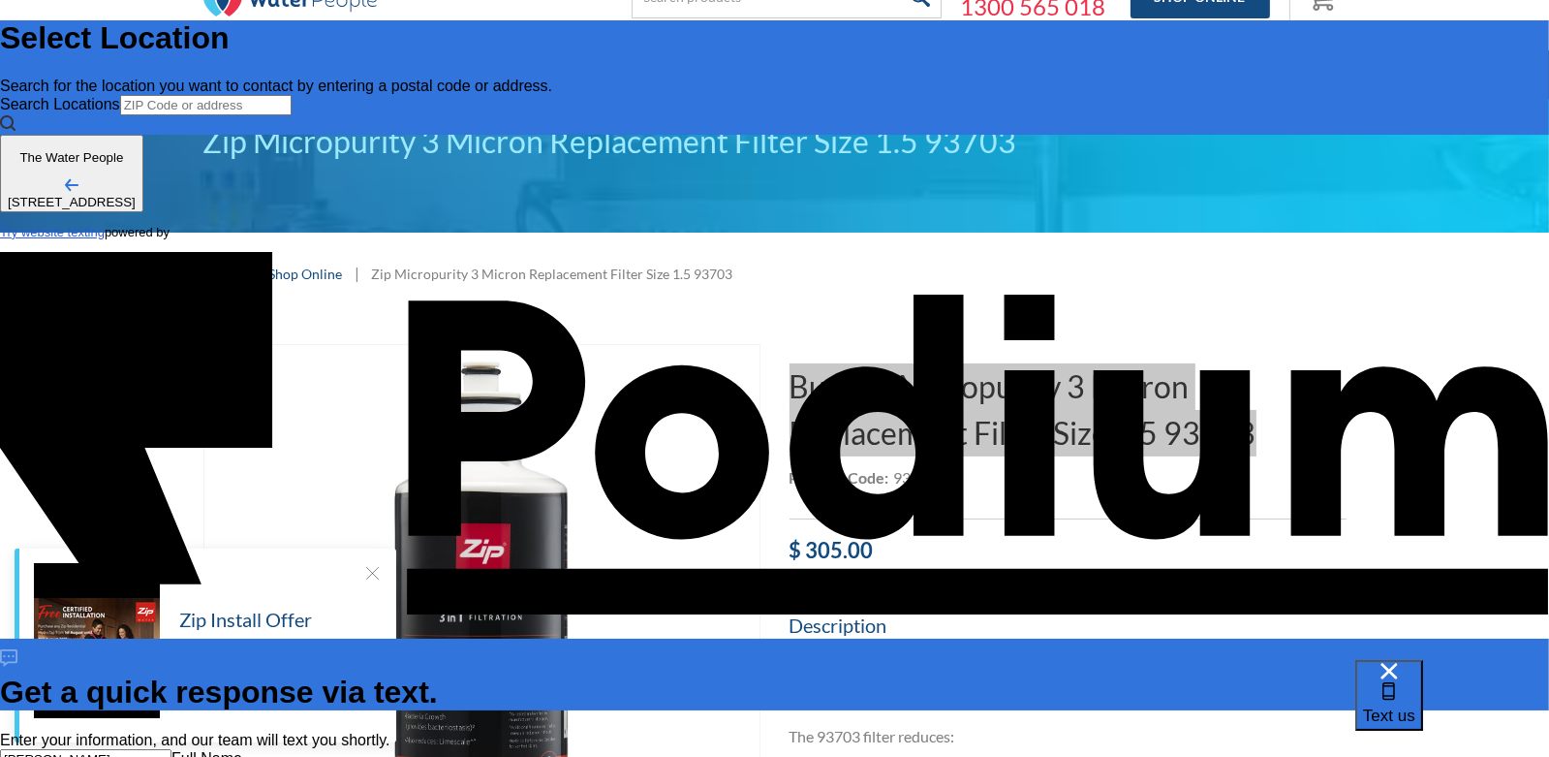
type textarea "How much do you charge for a service to replace aZip Micropurity 3 Micron Repla…"
type textarea "x"
type textarea "How much do you charge for a service to replace a Zip Micropurity 3 Micron Repl…"
type textarea "x"
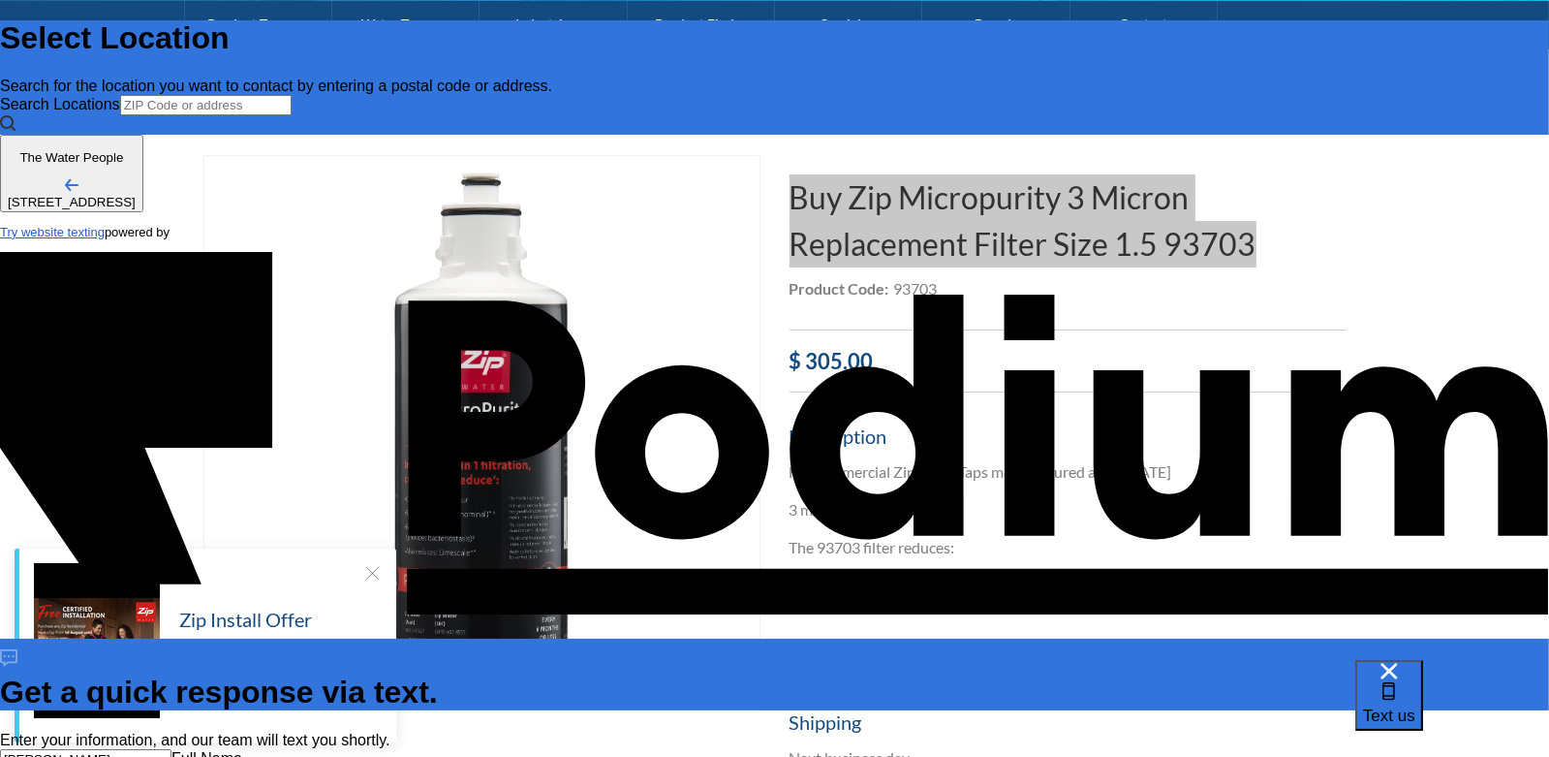
scroll to position [291, 0]
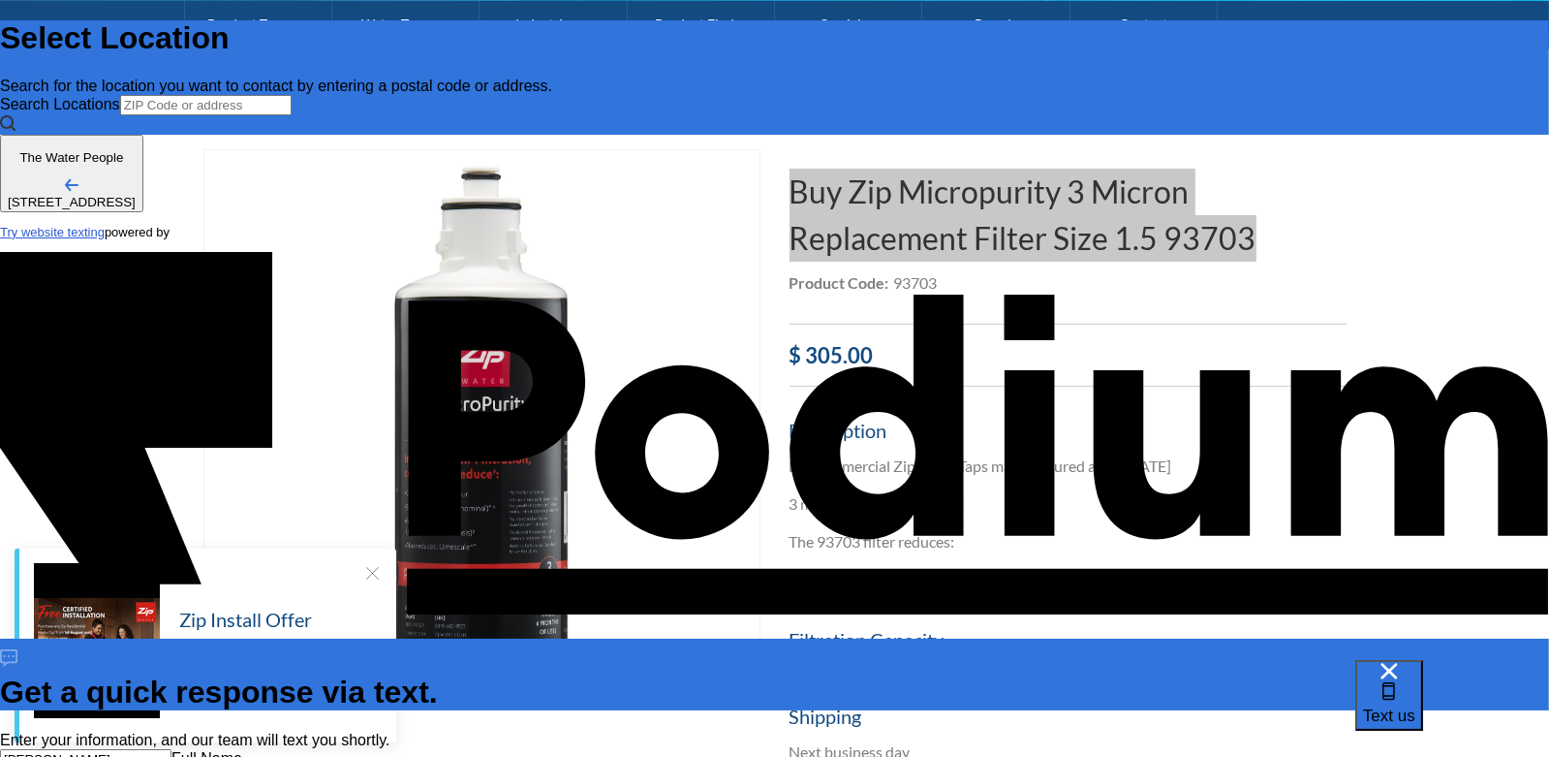
type textarea "How much do you charge for a service to replace a Zip Micropurity 3 Micron Repl…"
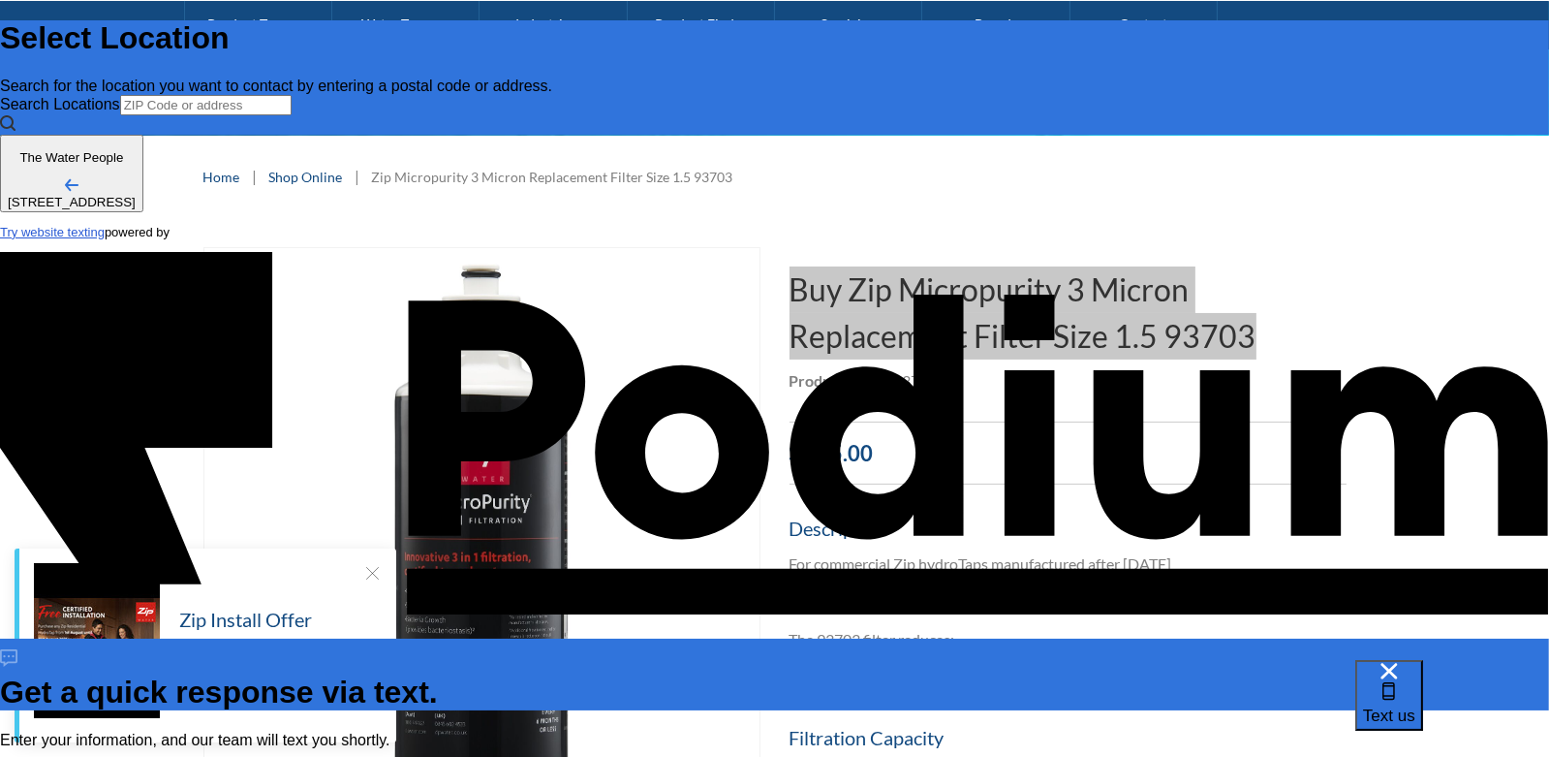
scroll to position [0, 0]
